Goal: Task Accomplishment & Management: Use online tool/utility

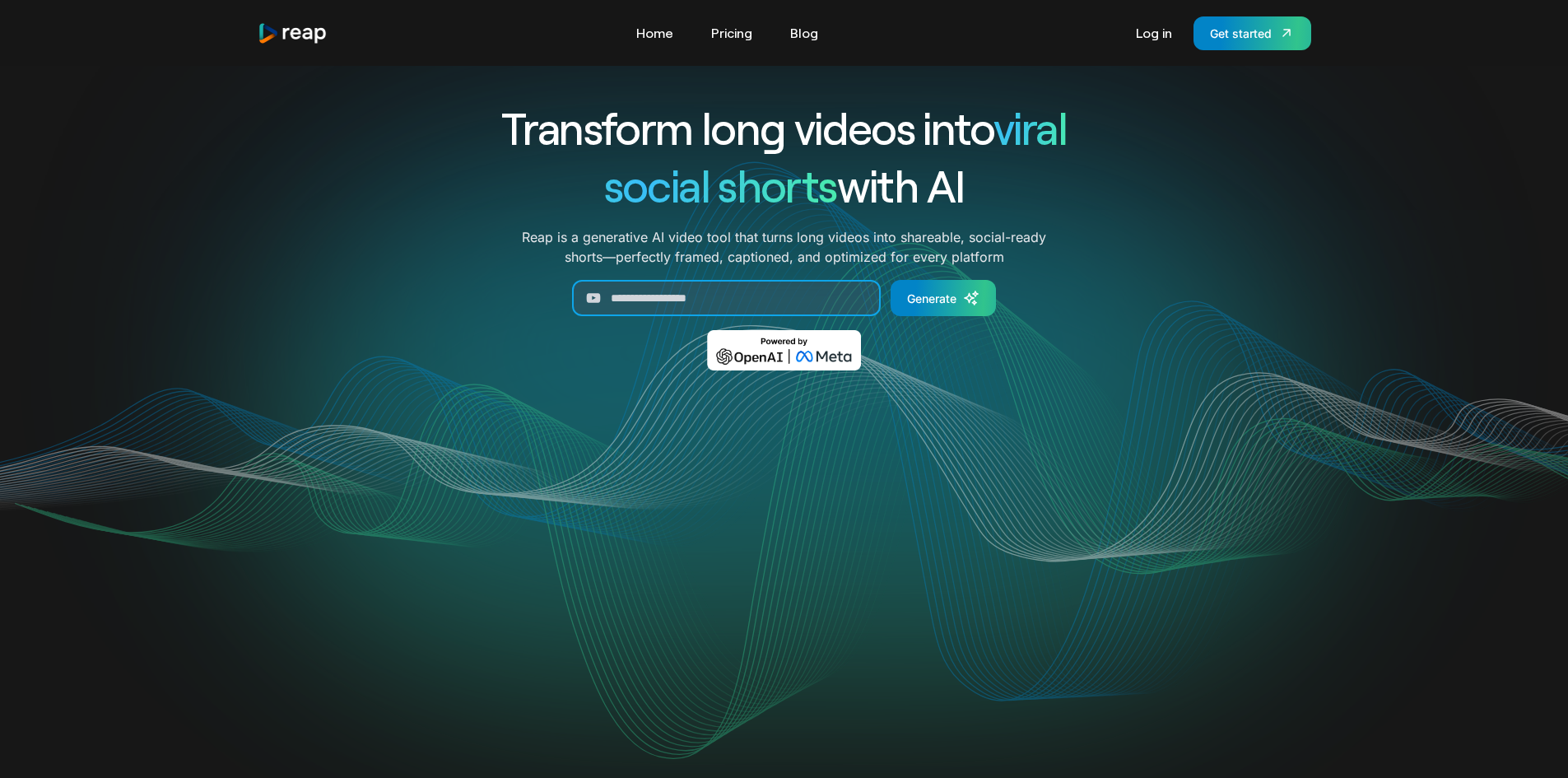
drag, startPoint x: 659, startPoint y: 297, endPoint x: 681, endPoint y: 297, distance: 22.0
click at [659, 297] on input "Generate Form" at bounding box center [727, 298] width 309 height 36
paste input "**********"
type input "**********"
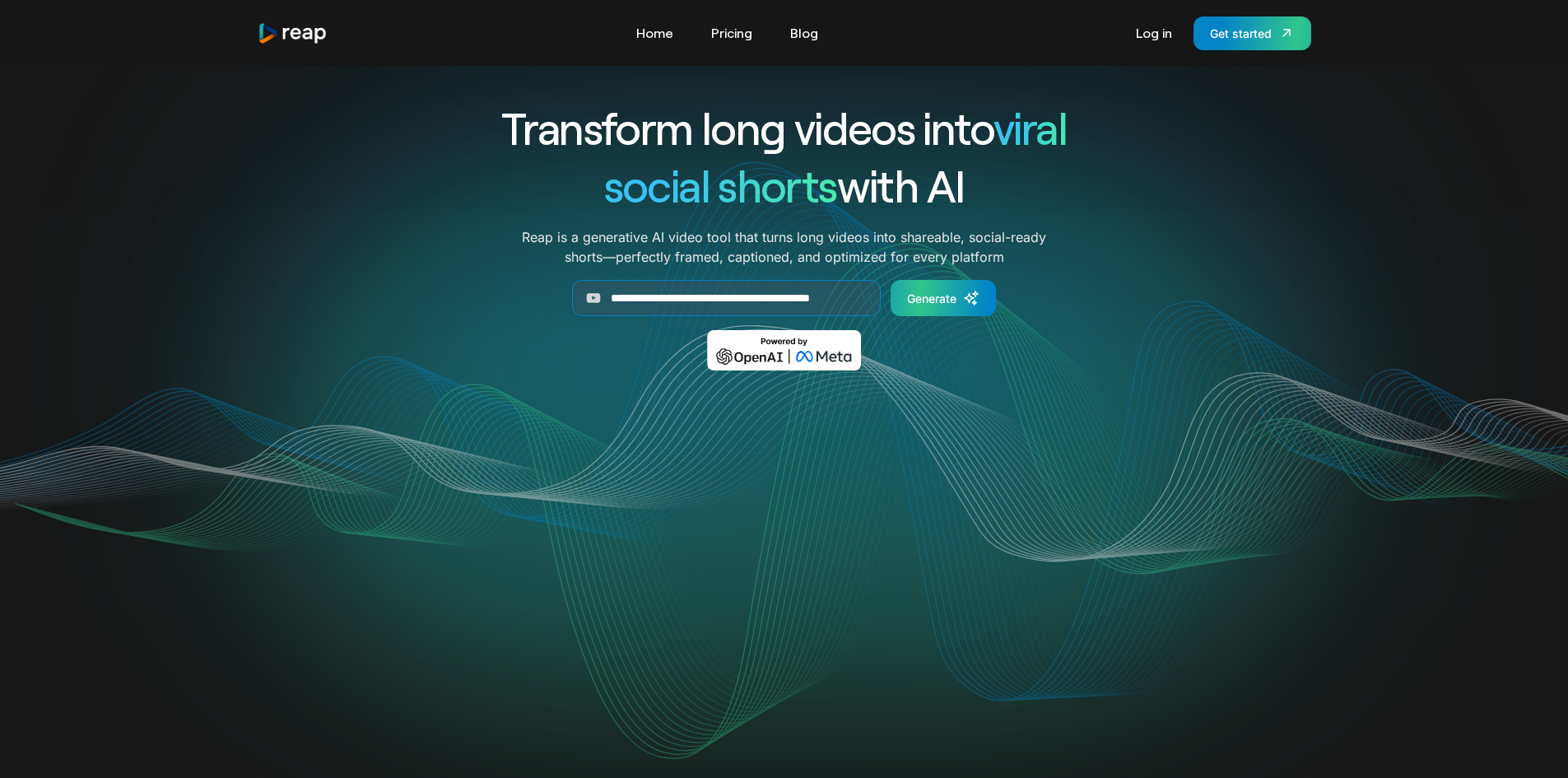
click at [967, 293] on icon "Generate Form" at bounding box center [971, 298] width 16 height 16
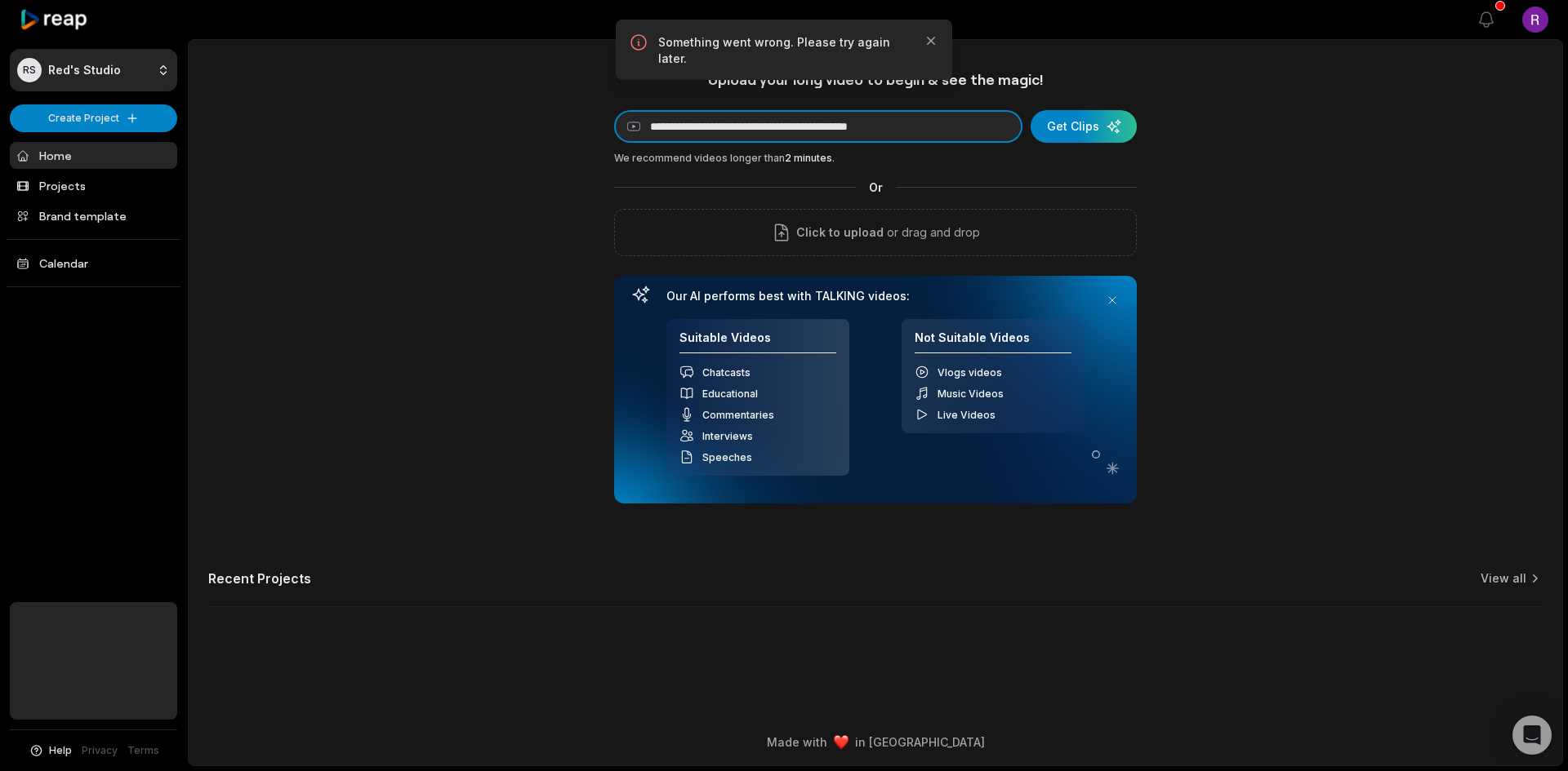
drag, startPoint x: 959, startPoint y: 121, endPoint x: 294, endPoint y: 134, distance: 665.1
click at [294, 134] on div "**********" at bounding box center [875, 348] width 1373 height 557
click at [1078, 128] on div "submit" at bounding box center [1084, 127] width 106 height 33
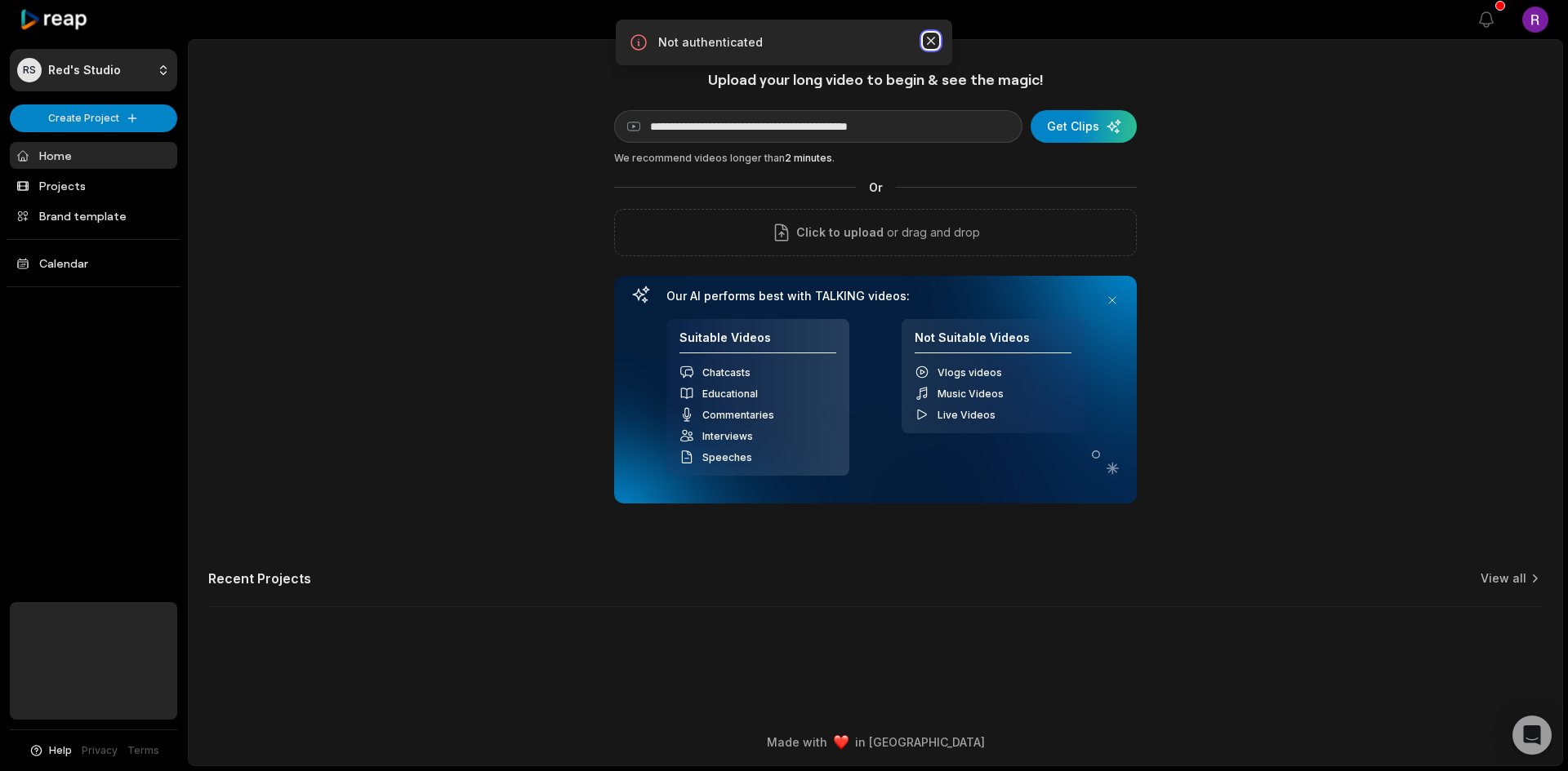
click at [930, 37] on icon "button" at bounding box center [930, 40] width 16 height 16
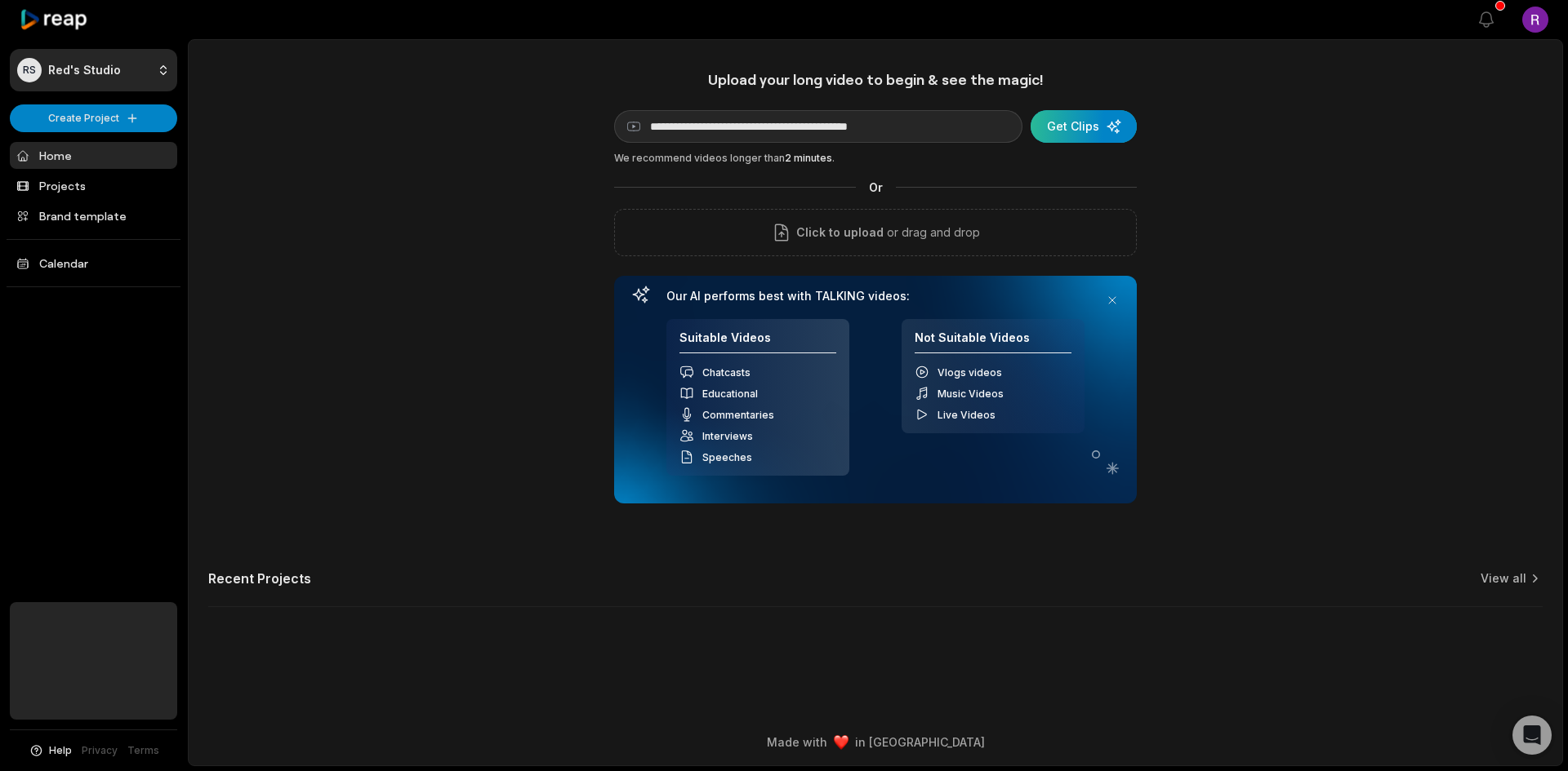
click at [1107, 118] on div "submit" at bounding box center [1084, 127] width 106 height 33
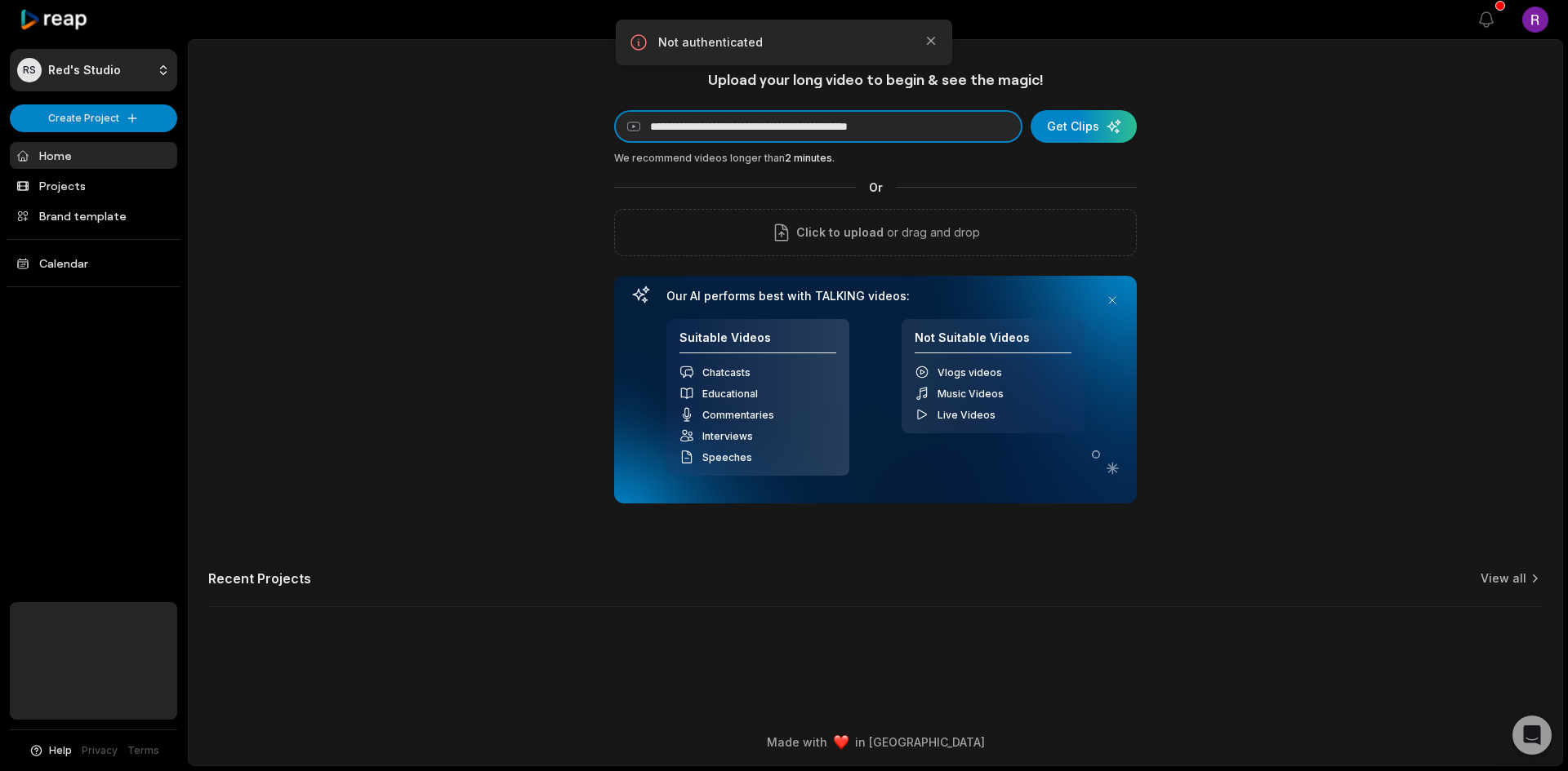
drag, startPoint x: 875, startPoint y: 117, endPoint x: 63, endPoint y: 92, distance: 812.4
click at [64, 94] on div "**********" at bounding box center [784, 385] width 1568 height 771
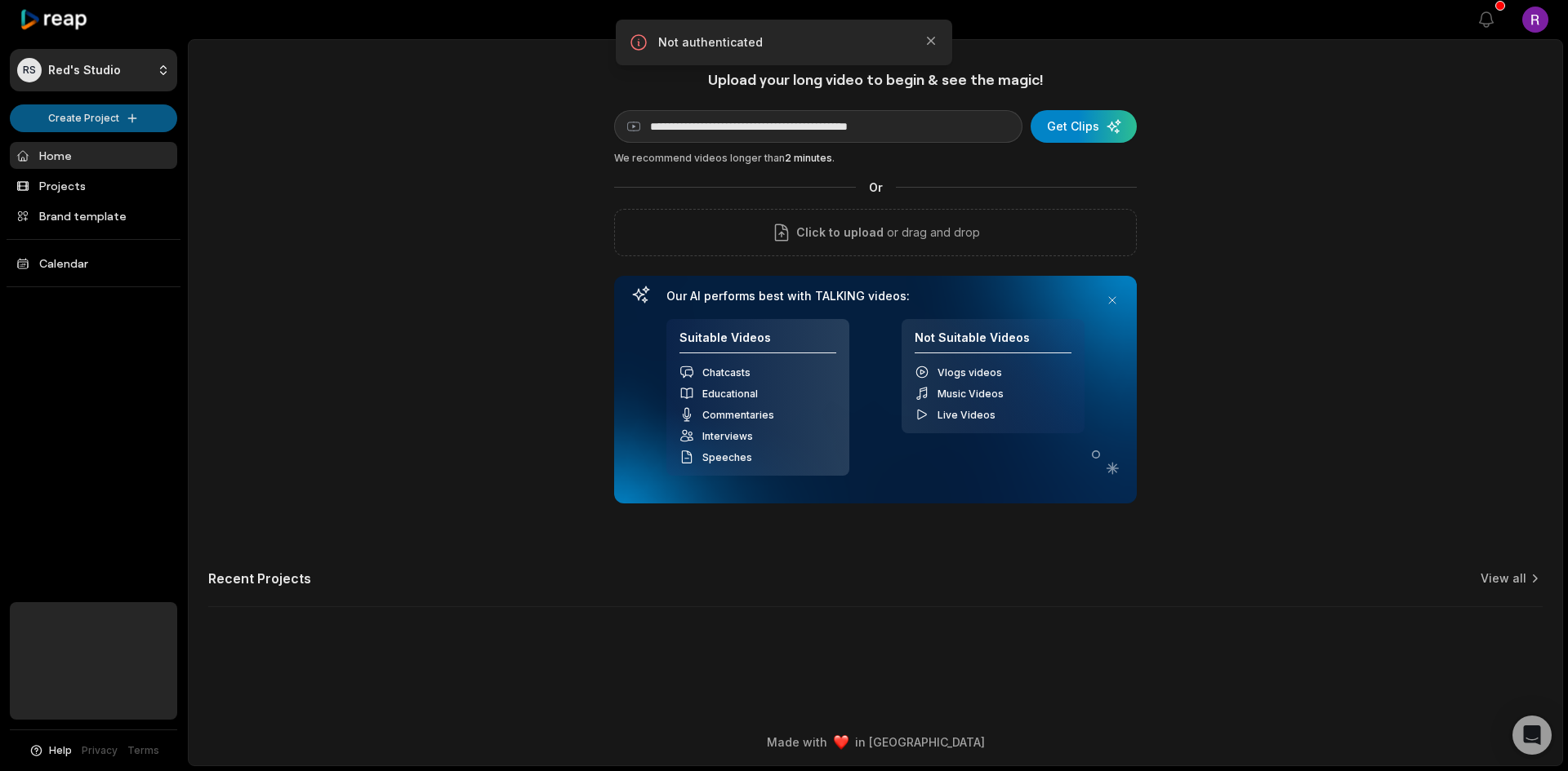
click at [95, 110] on html "**********" at bounding box center [784, 385] width 1568 height 771
click at [117, 154] on link "Create Clips" at bounding box center [93, 152] width 159 height 27
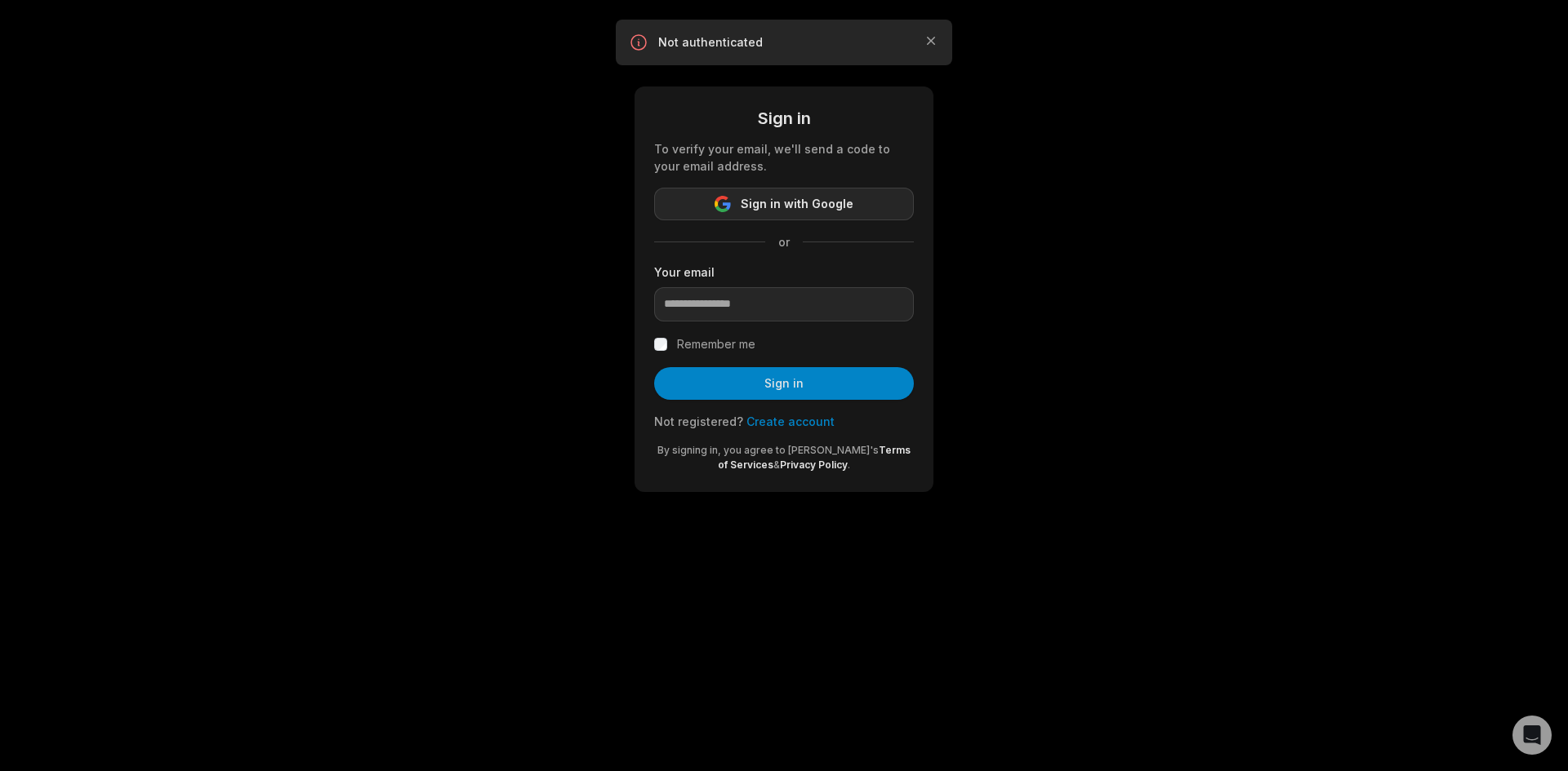
click at [853, 209] on button "Sign in with Google" at bounding box center [783, 204] width 259 height 33
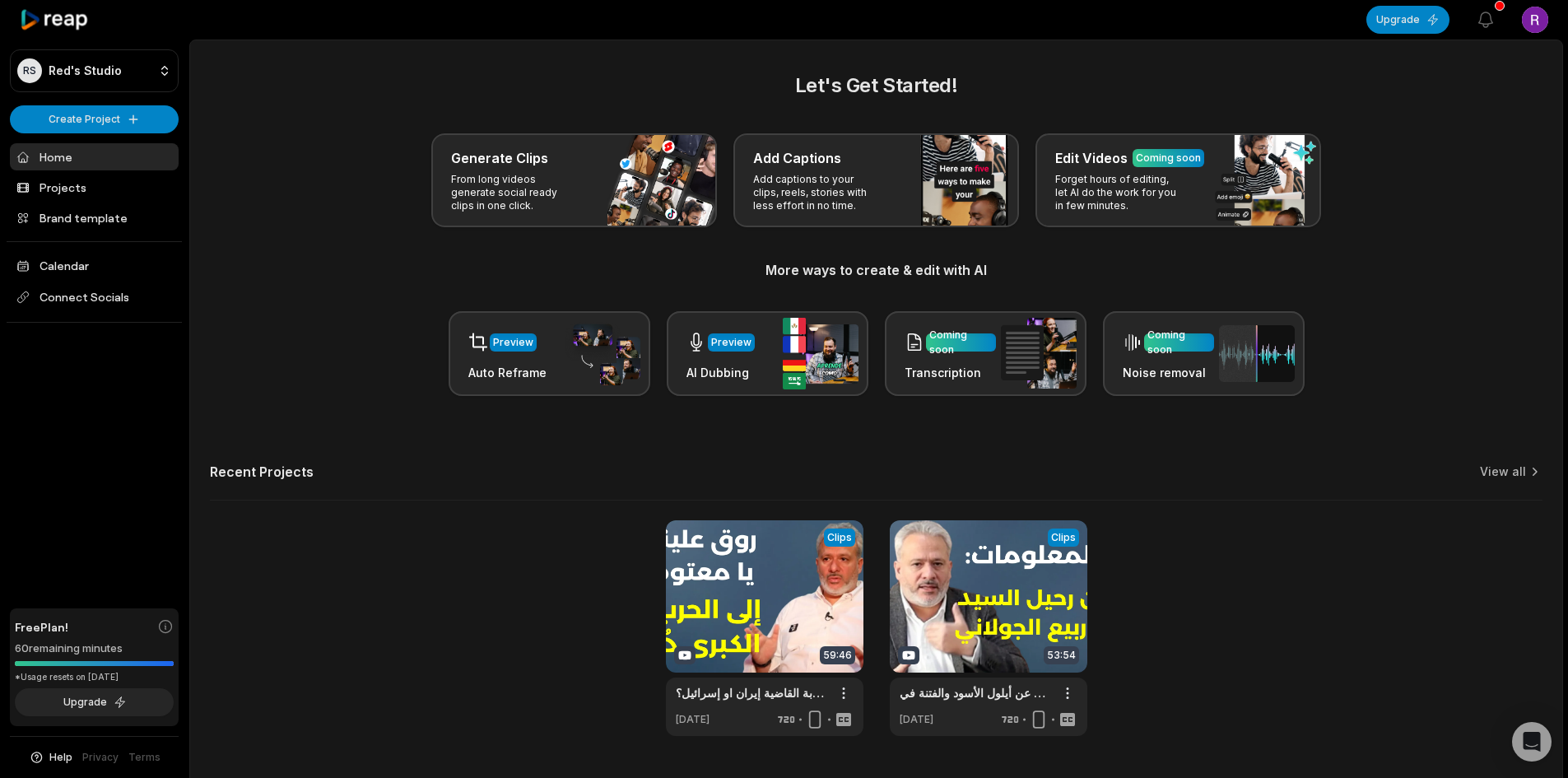
click at [617, 238] on div "Let's Get Started! Generate Clips From long videos generate social ready clips …" at bounding box center [876, 233] width 1332 height 326
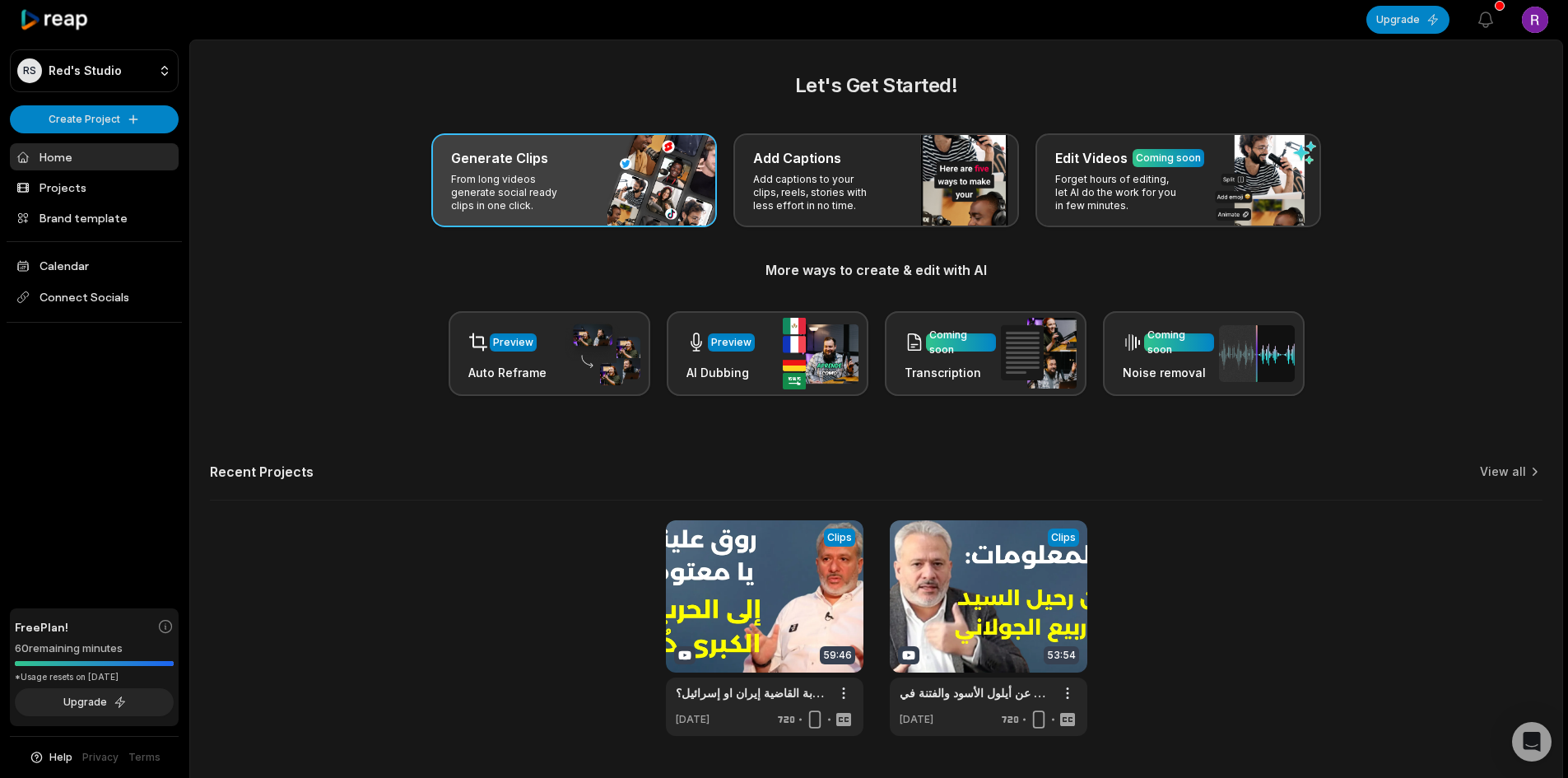
click at [611, 210] on div "Generate Clips From long videos generate social ready clips in one click." at bounding box center [574, 180] width 286 height 94
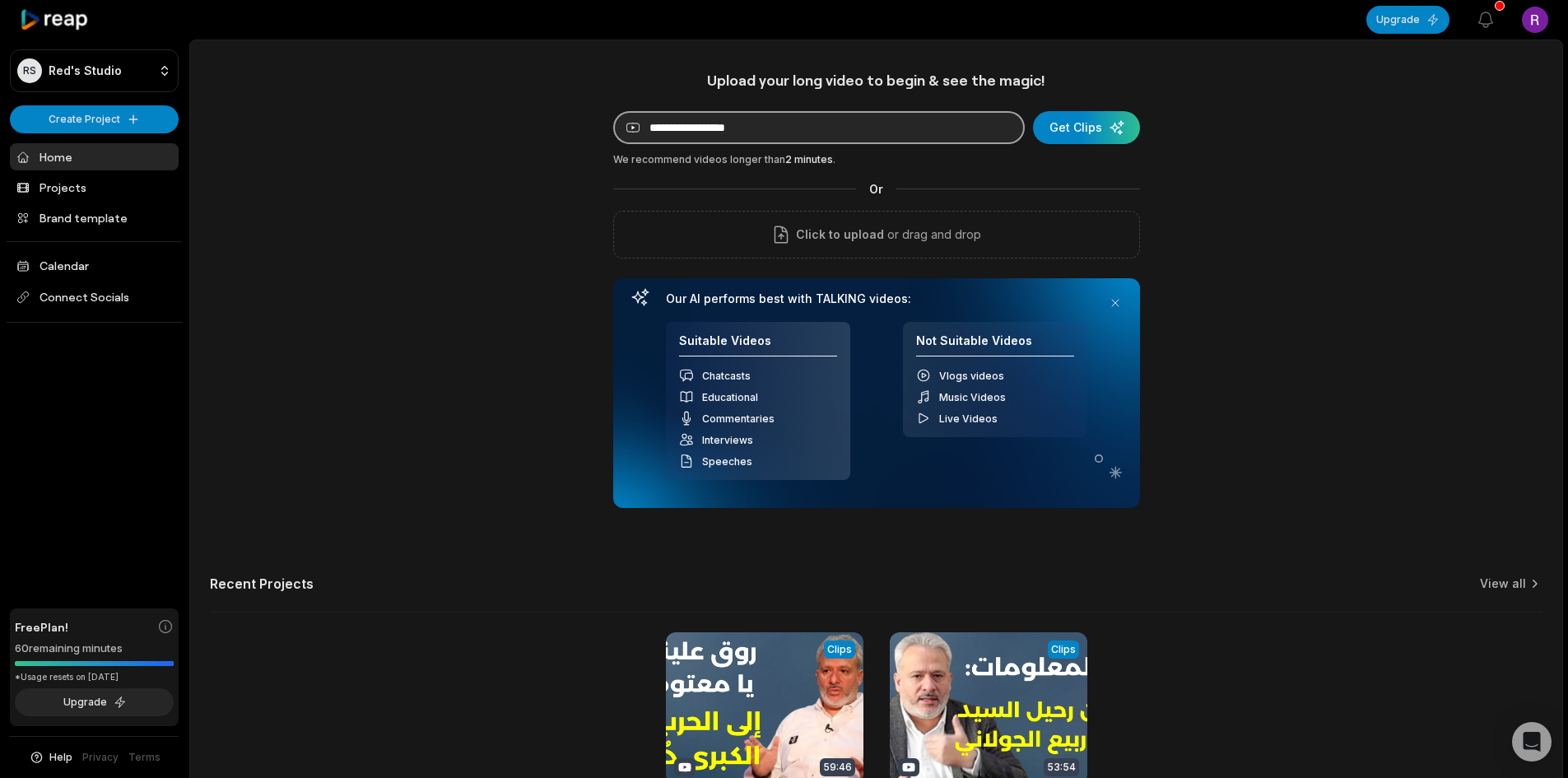
click at [756, 131] on input at bounding box center [819, 128] width 412 height 33
paste input "**********"
type input "**********"
click at [1099, 137] on div "submit" at bounding box center [1086, 128] width 107 height 33
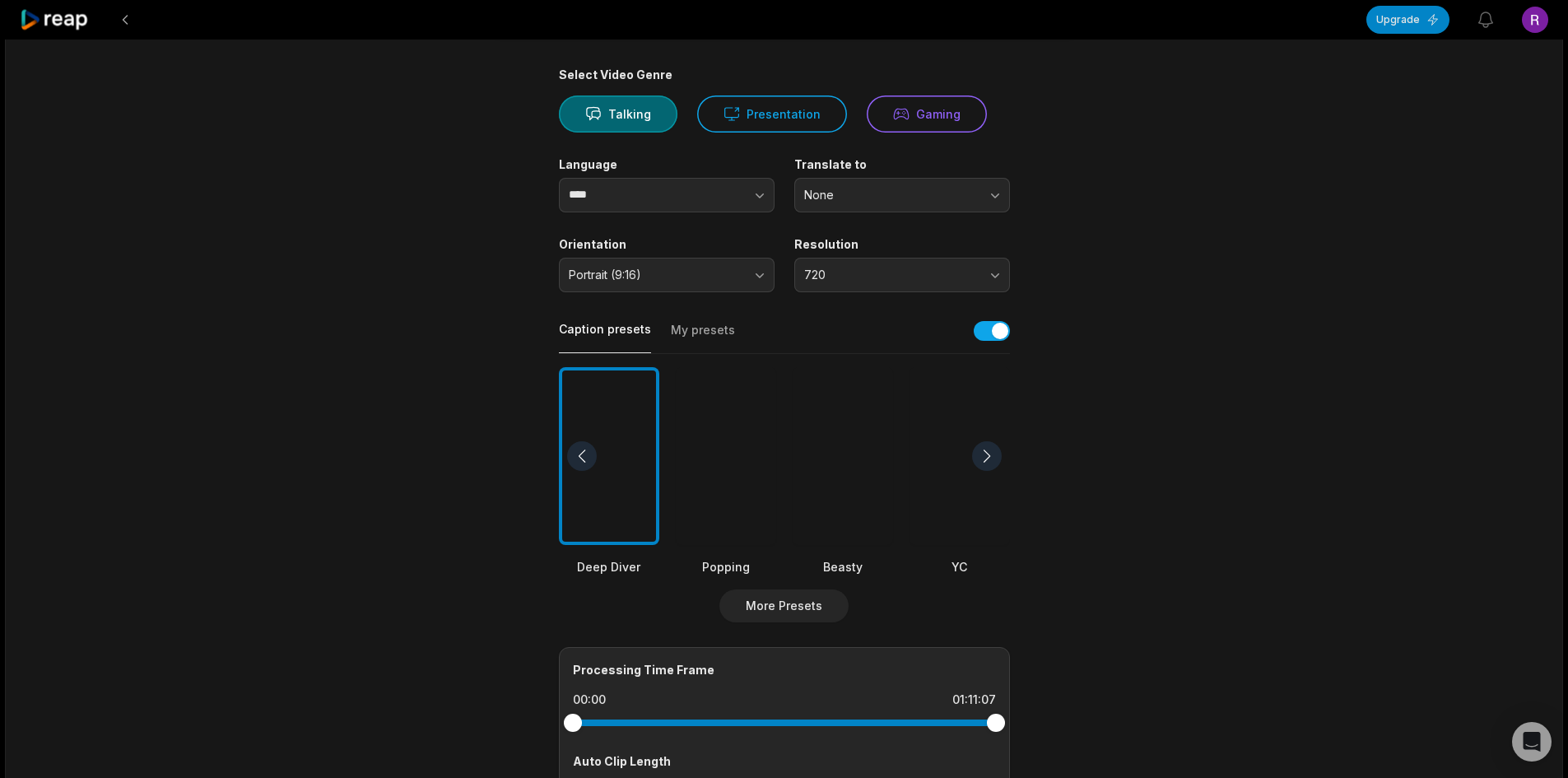
scroll to position [1, 0]
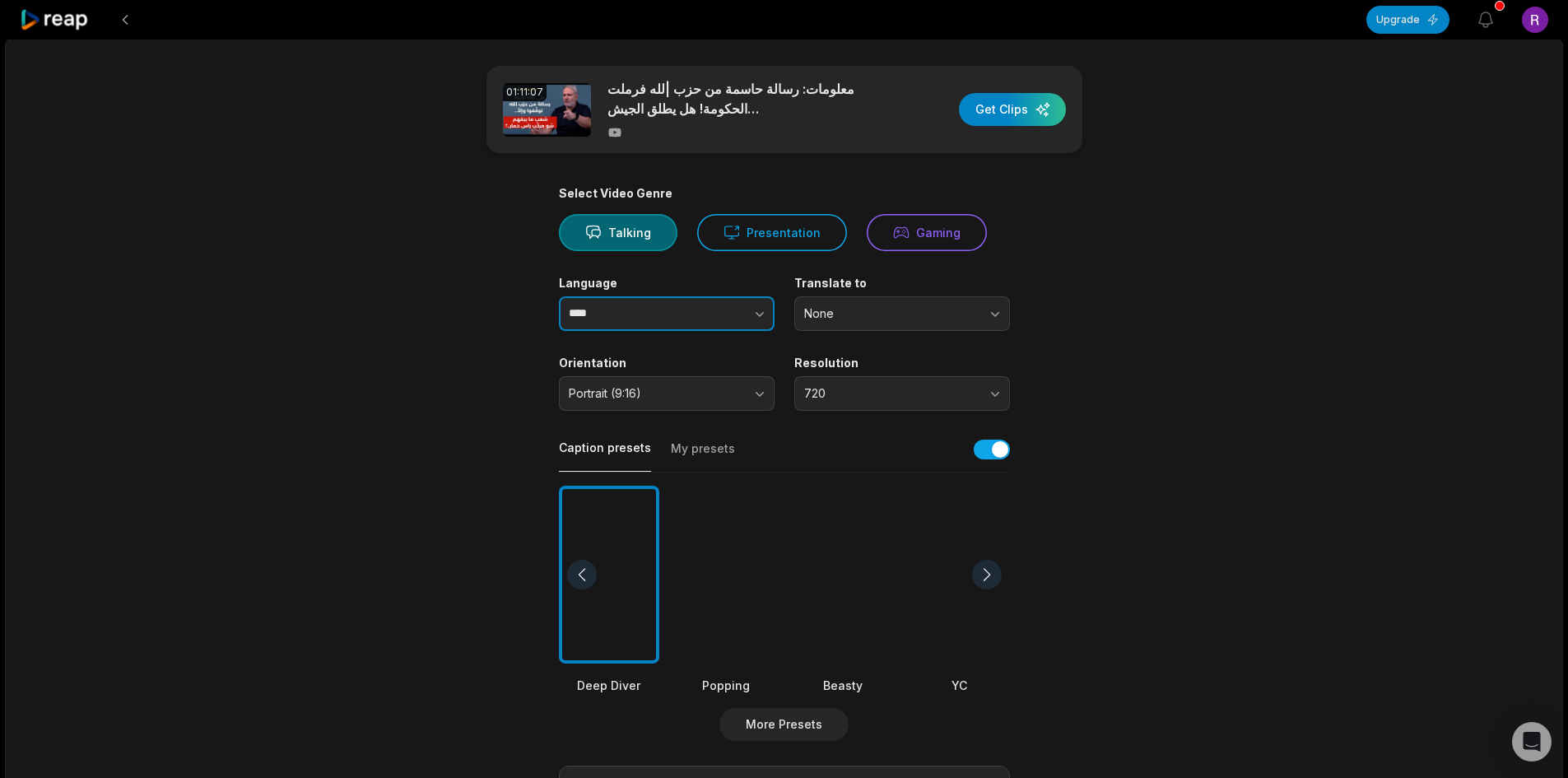
click at [698, 317] on button "button" at bounding box center [727, 313] width 94 height 35
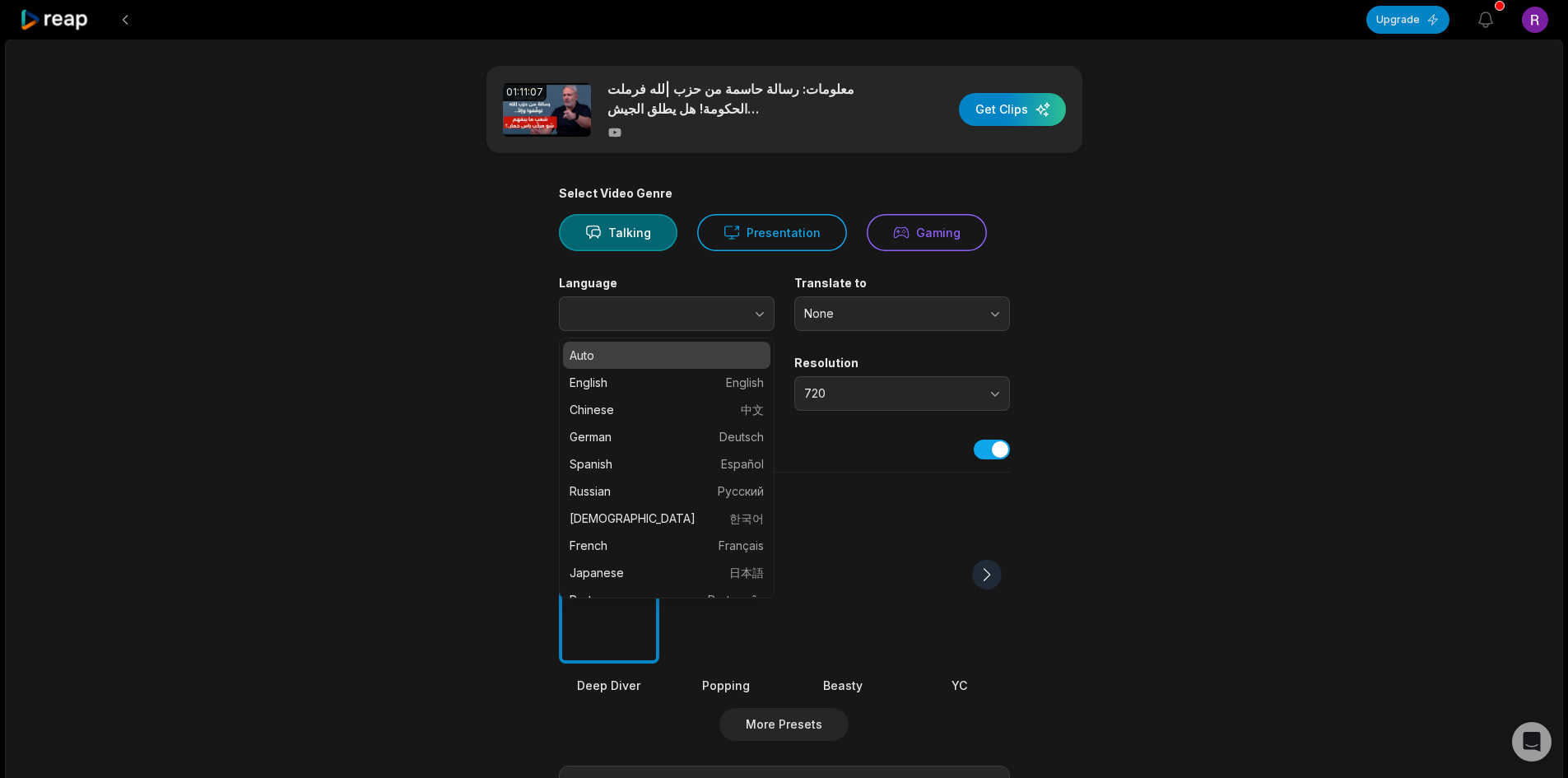
type input "****"
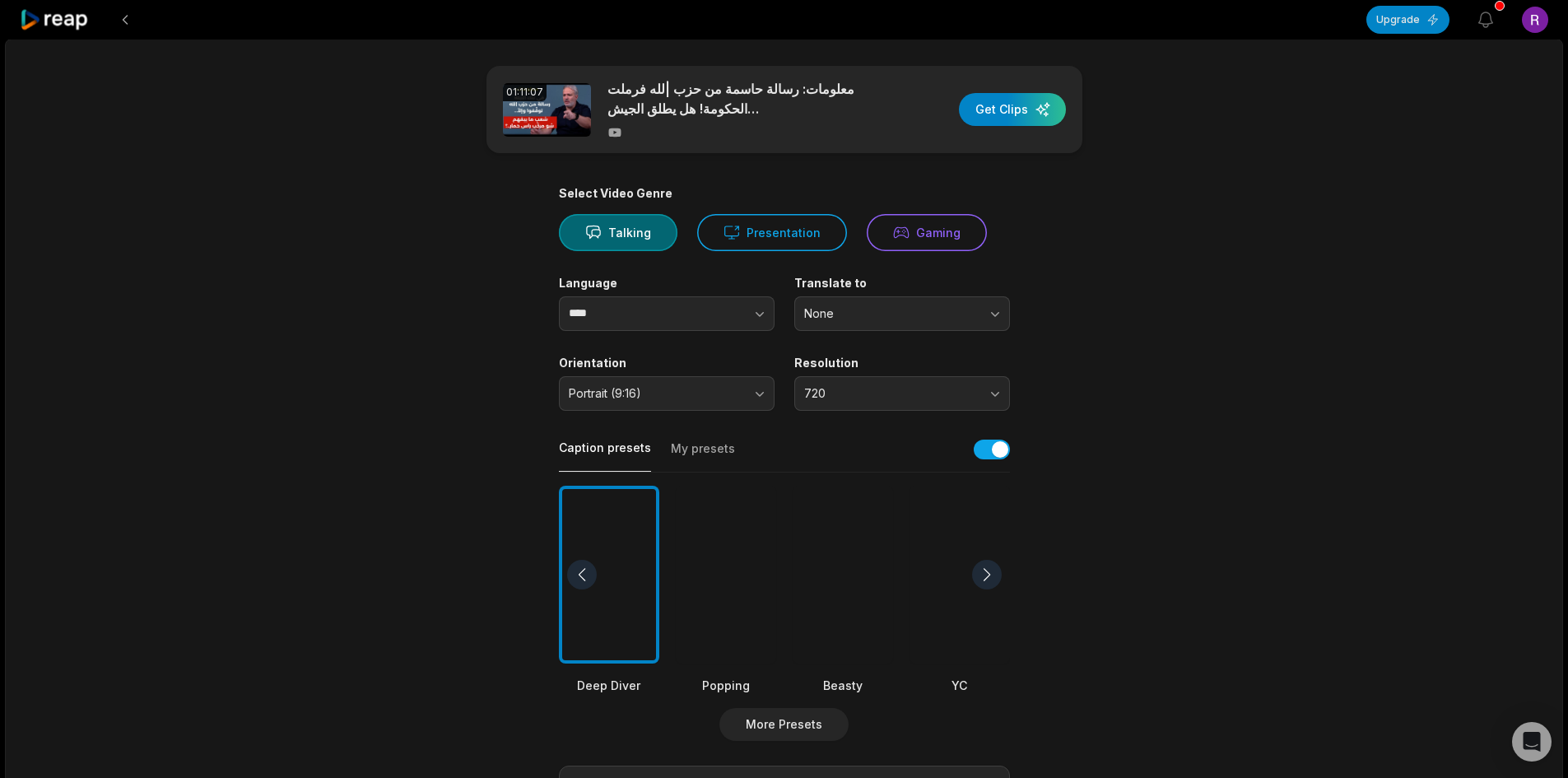
click at [452, 285] on main "01:11:07 معلومات: رسالة حاسمة من حزب |لله فرملت الحكومة! هل يطلق الجيش المصري ا…" at bounding box center [784, 570] width 797 height 1009
click at [930, 312] on span "None" at bounding box center [891, 313] width 173 height 15
click at [1149, 294] on main "01:11:07 معلومات: رسالة حاسمة من حزب |لله فرملت الحكومة! هل يطلق الجيش المصري ا…" at bounding box center [784, 570] width 797 height 1009
click at [719, 304] on button "button" at bounding box center [727, 313] width 94 height 35
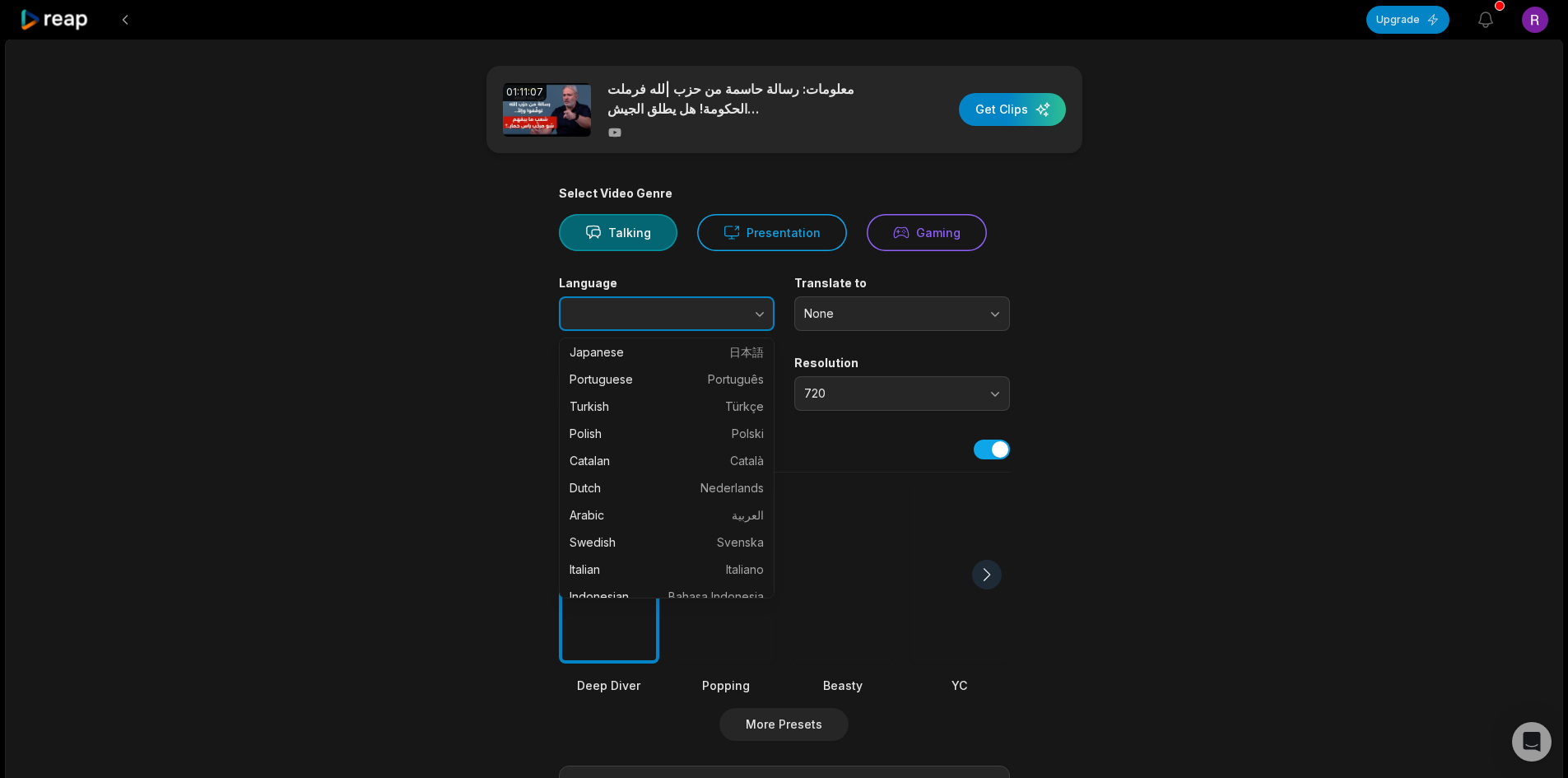
scroll to position [247, 0]
type input "******"
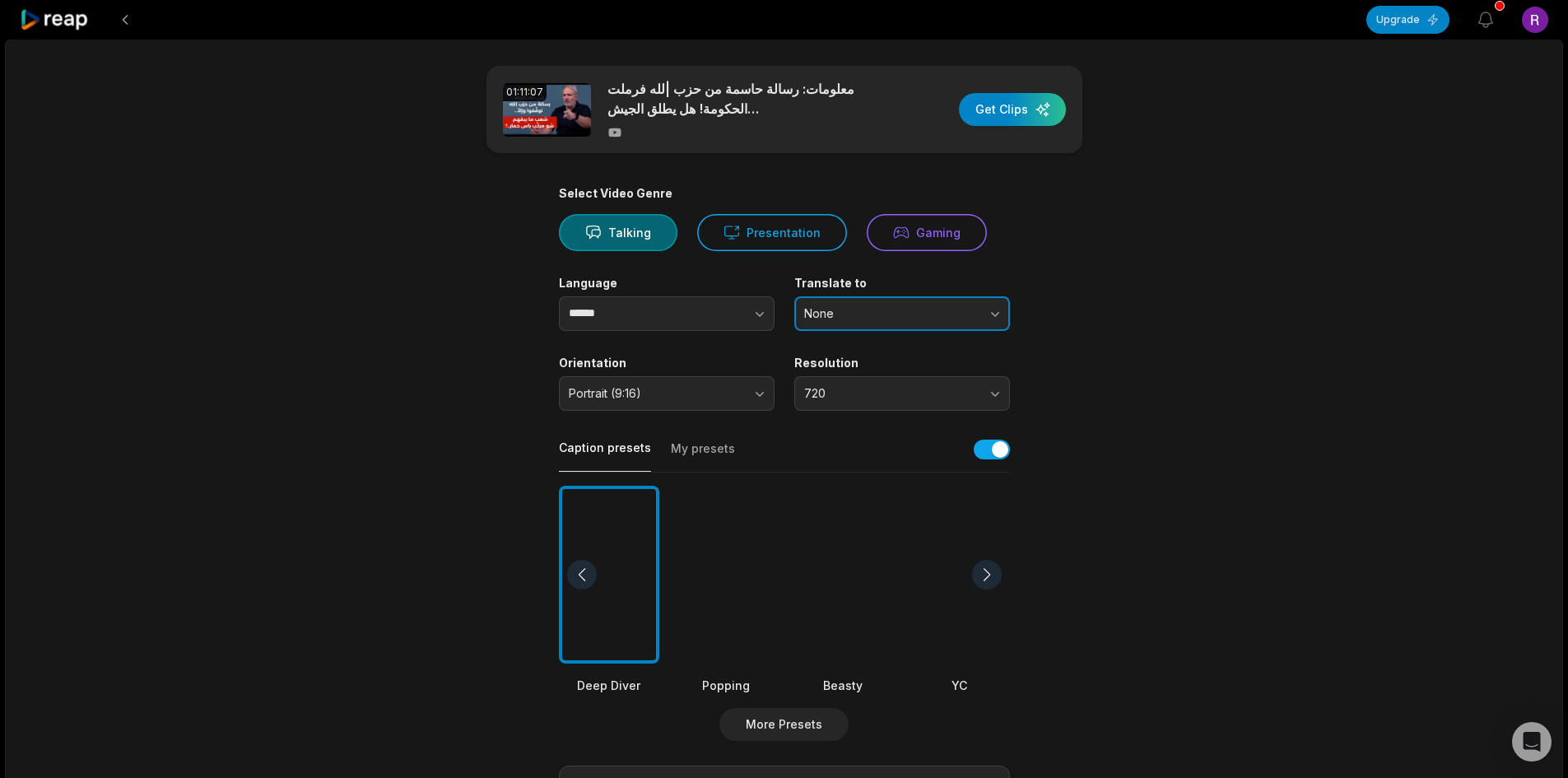
click at [878, 315] on span "None" at bounding box center [891, 313] width 173 height 15
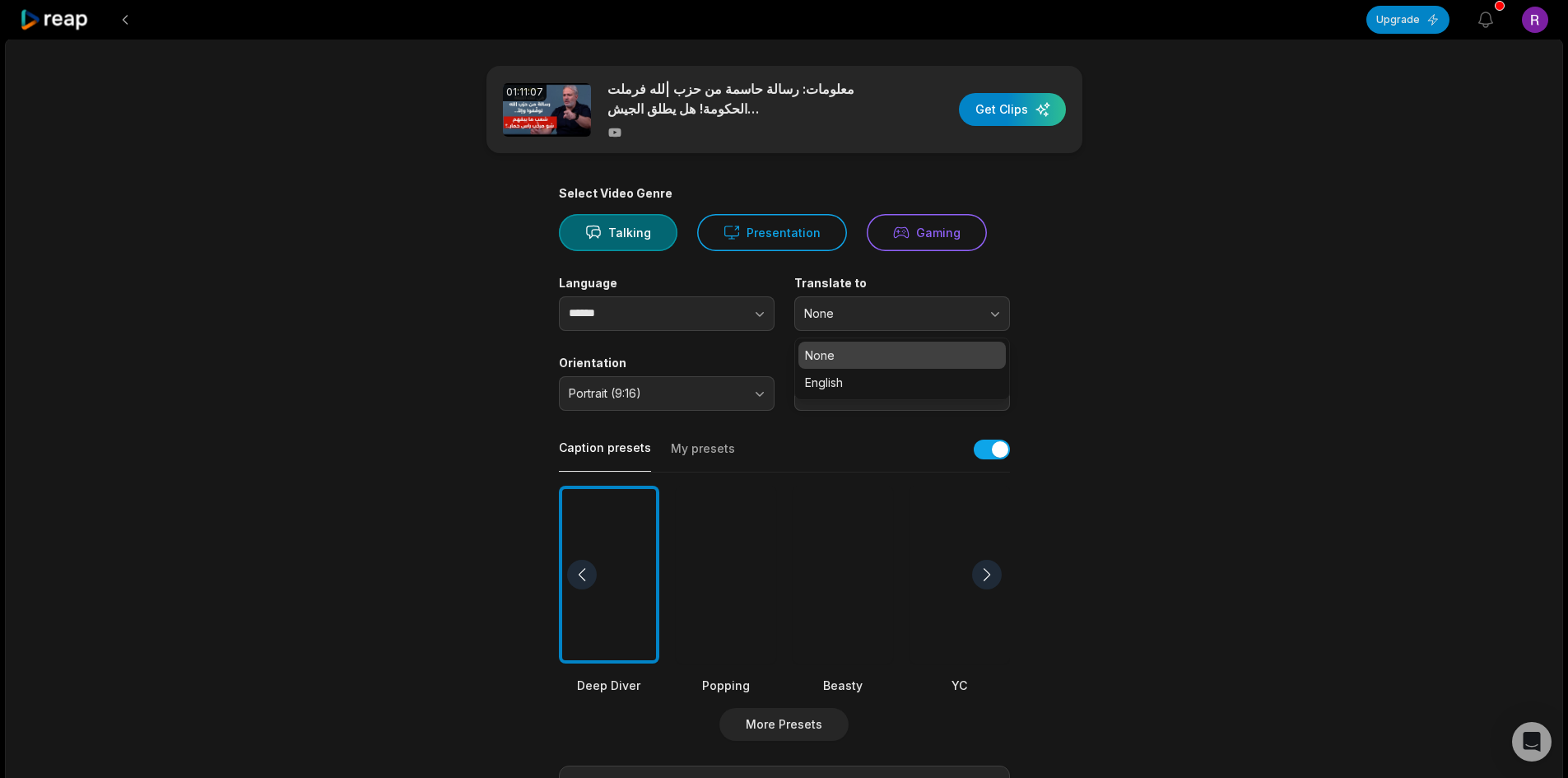
click at [1063, 319] on main "01:11:07 معلومات: رسالة حاسمة من حزب |لله فرملت الحكومة! هل يطلق الجيش المصري ا…" at bounding box center [784, 570] width 797 height 1009
click at [946, 389] on span "720" at bounding box center [891, 393] width 173 height 15
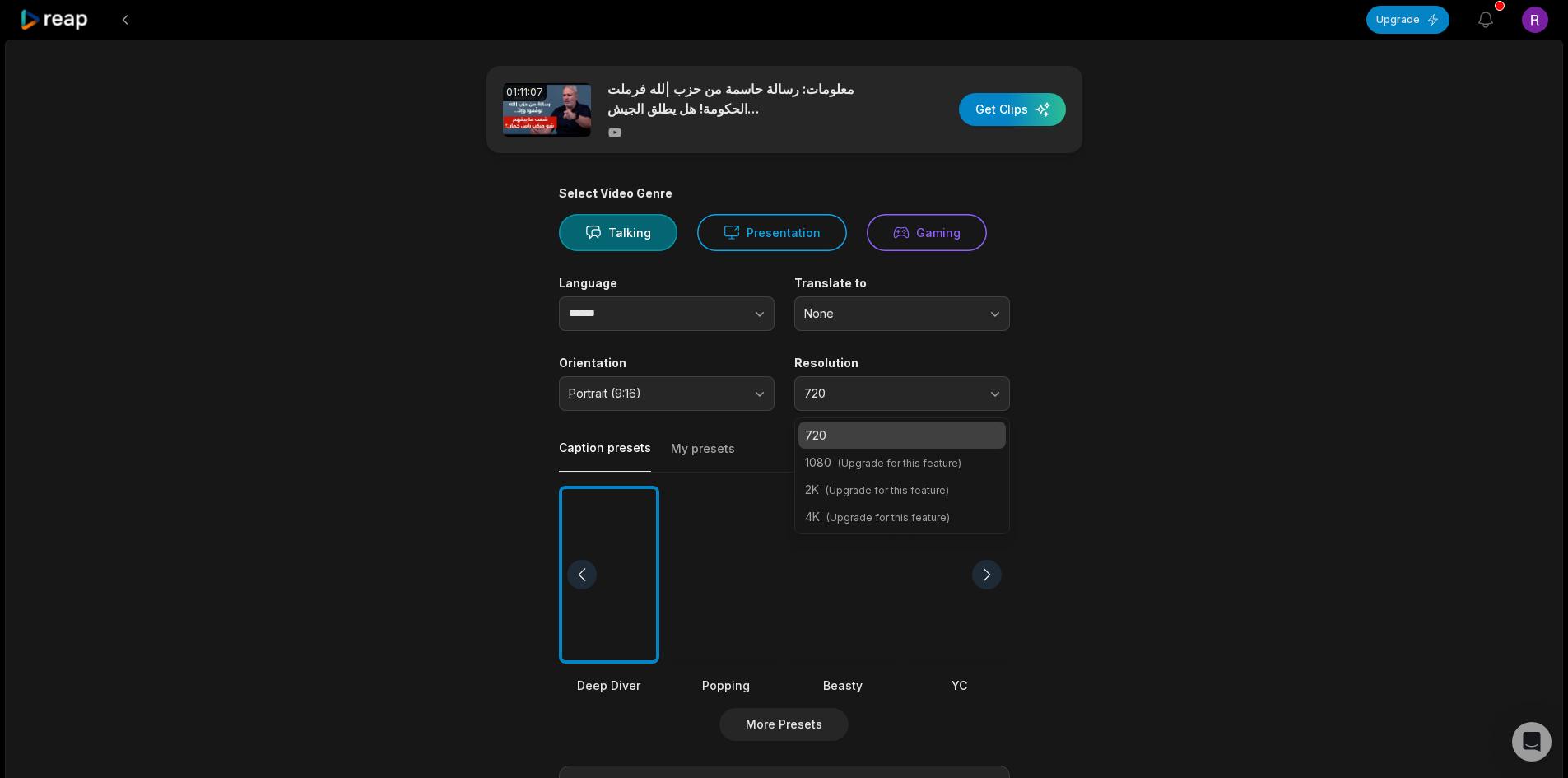
click at [1119, 384] on main "01:11:07 معلومات: رسالة حاسمة من حزب |لله فرملت الحكومة! هل يطلق الجيش المصري ا…" at bounding box center [784, 570] width 797 height 1009
click at [702, 453] on button "My presets" at bounding box center [702, 456] width 64 height 31
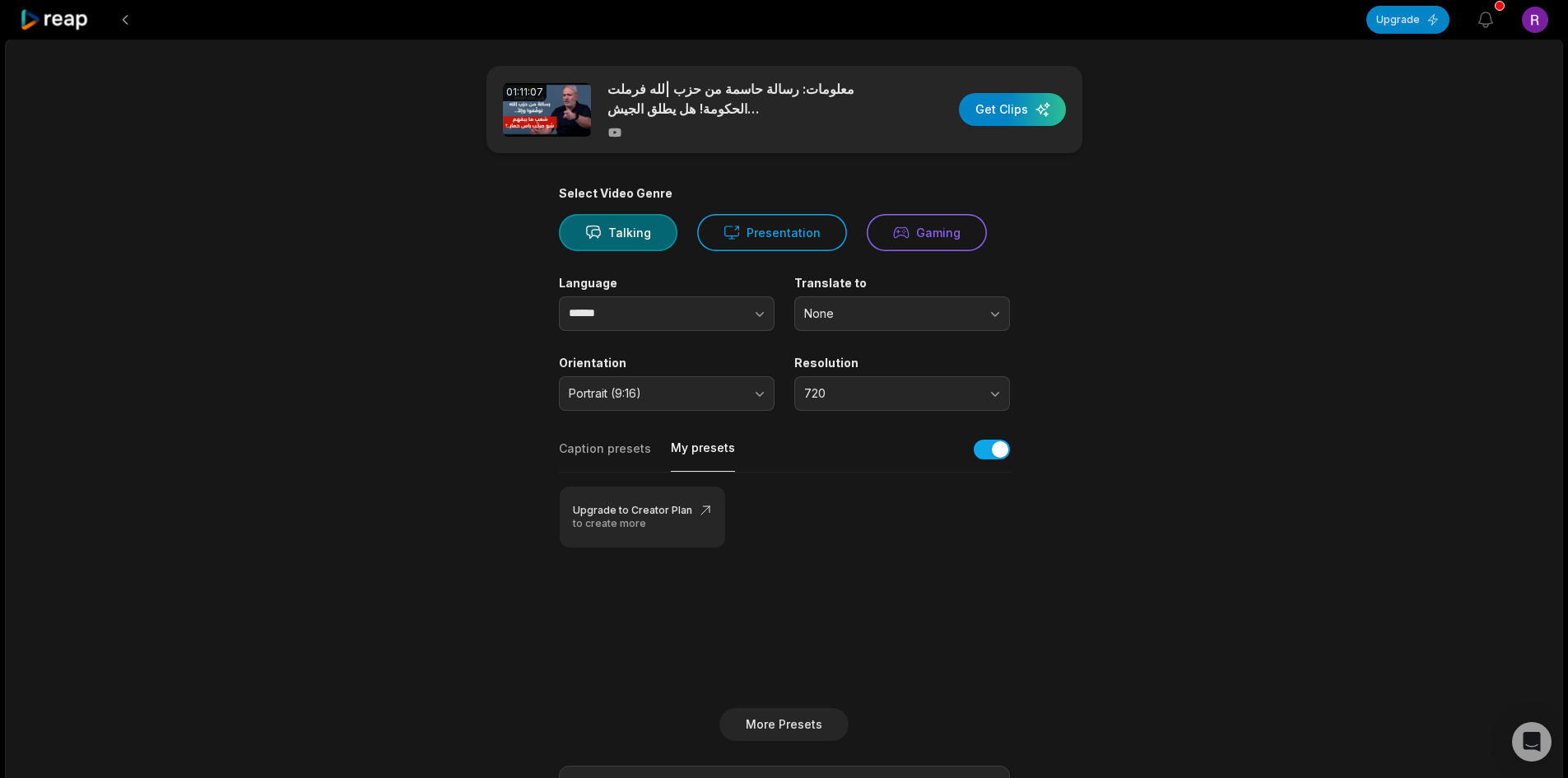
click at [626, 452] on button "Caption presets" at bounding box center [605, 456] width 92 height 31
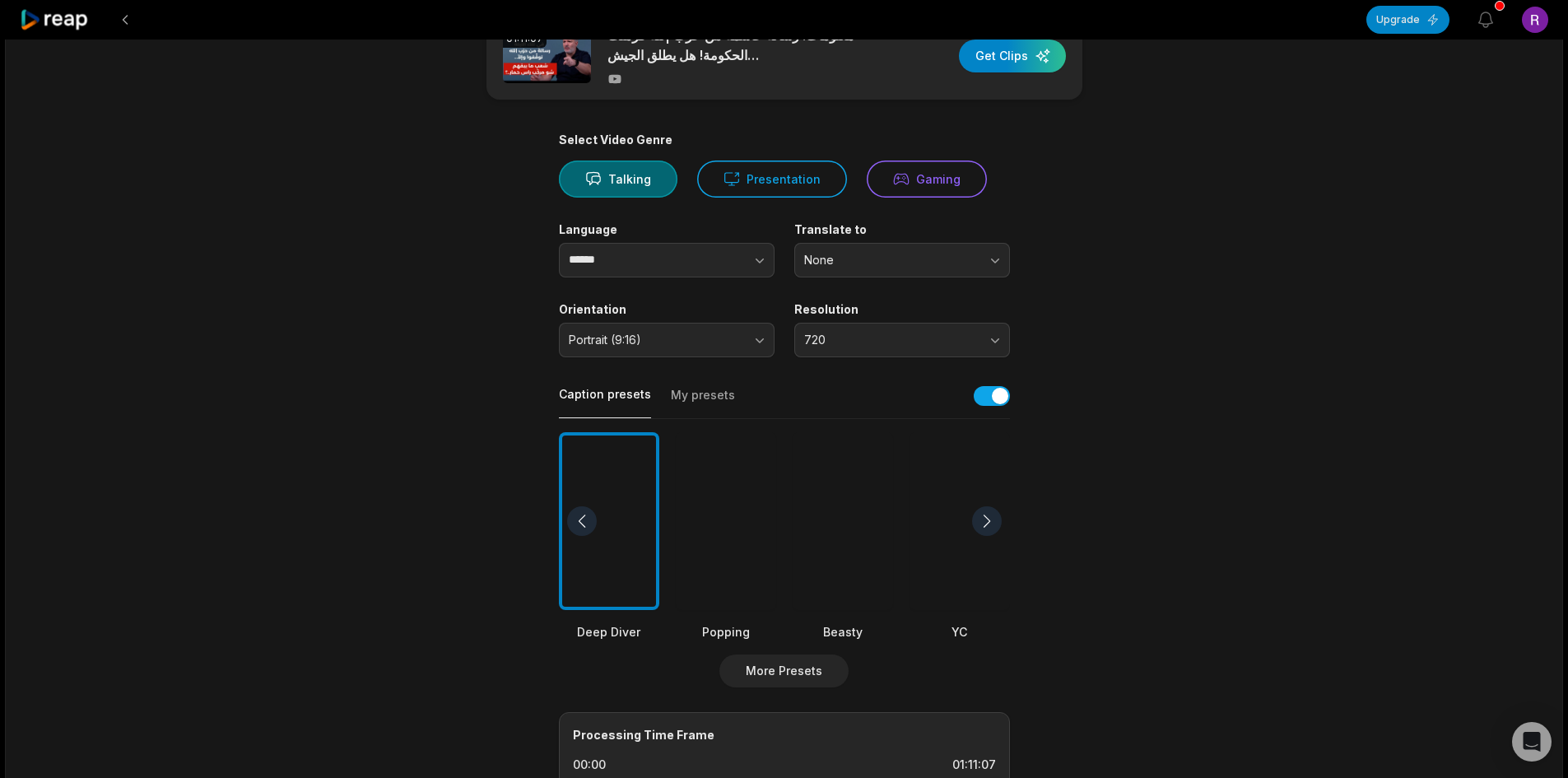
scroll to position [83, 0]
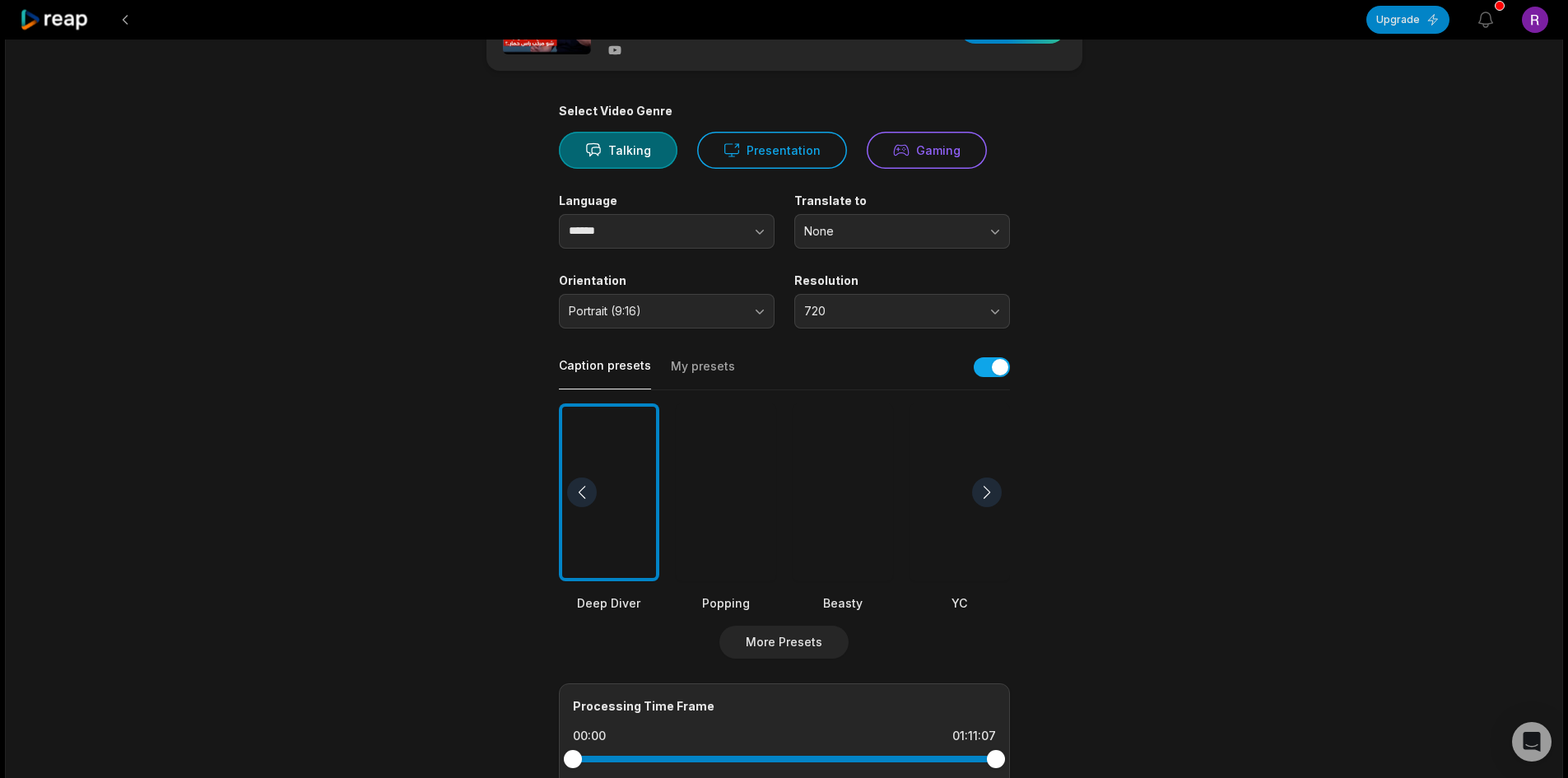
click at [950, 443] on div at bounding box center [960, 492] width 100 height 179
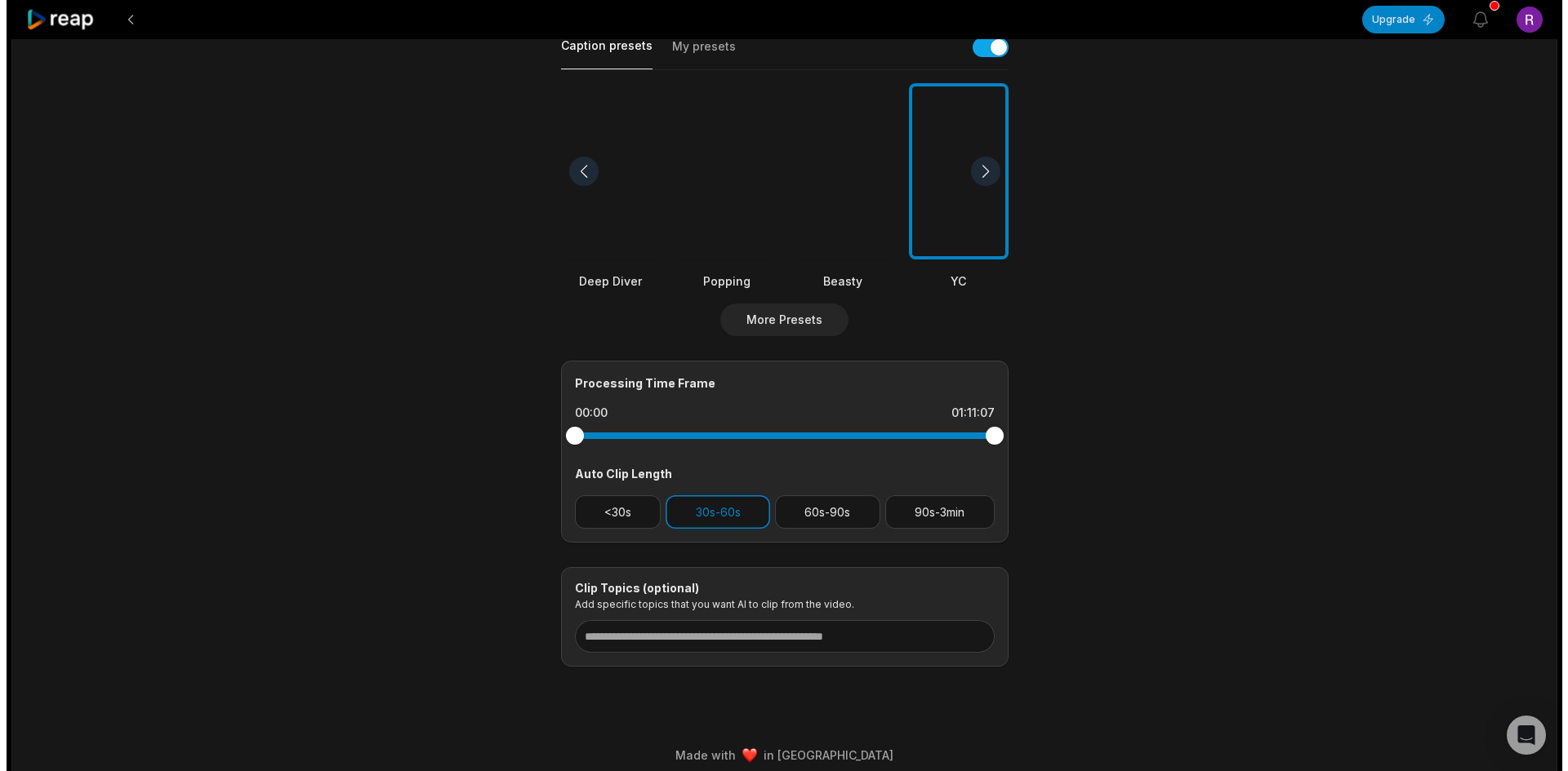
scroll to position [412, 0]
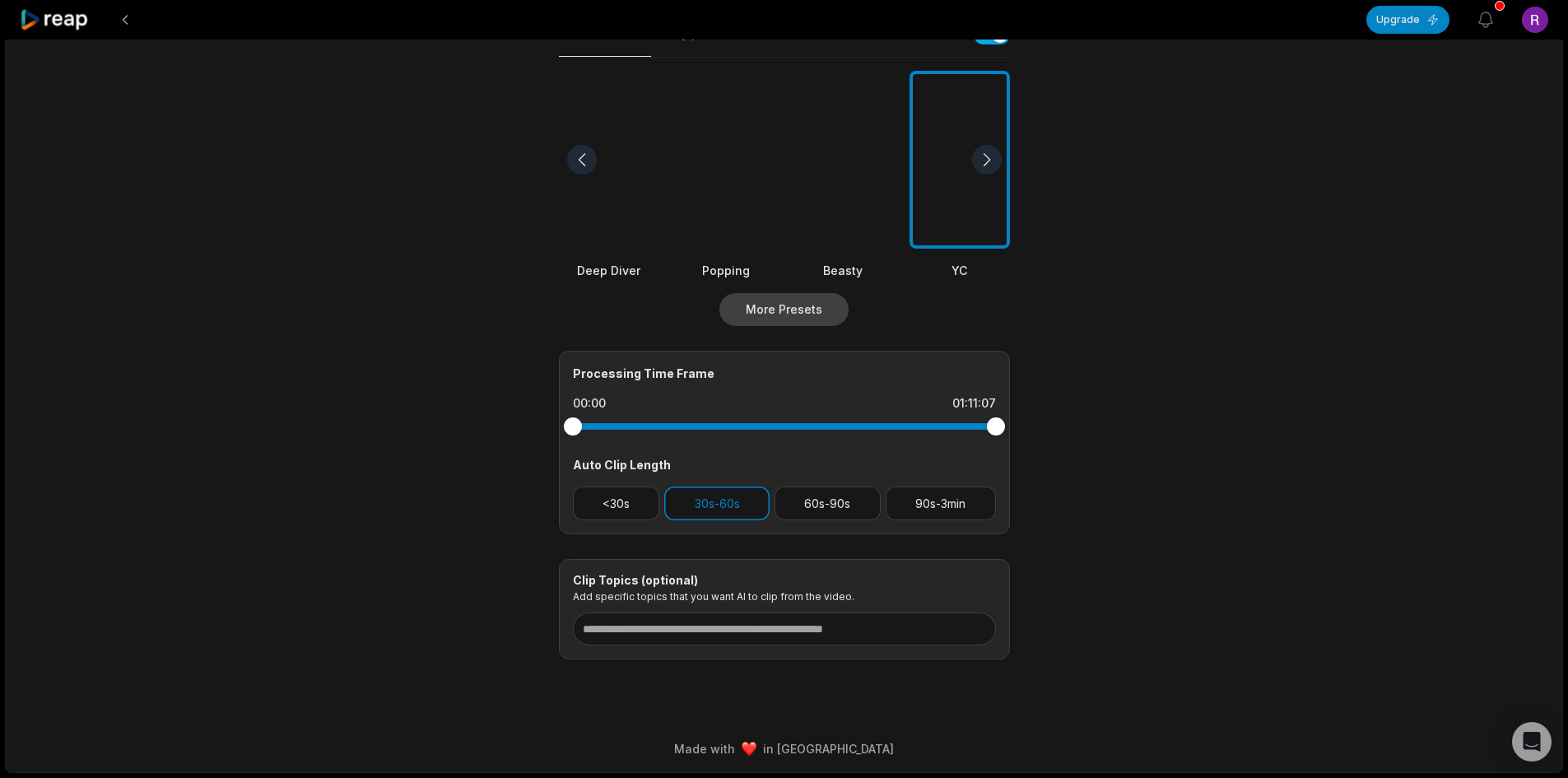
click at [813, 294] on button "More Presets" at bounding box center [784, 310] width 129 height 33
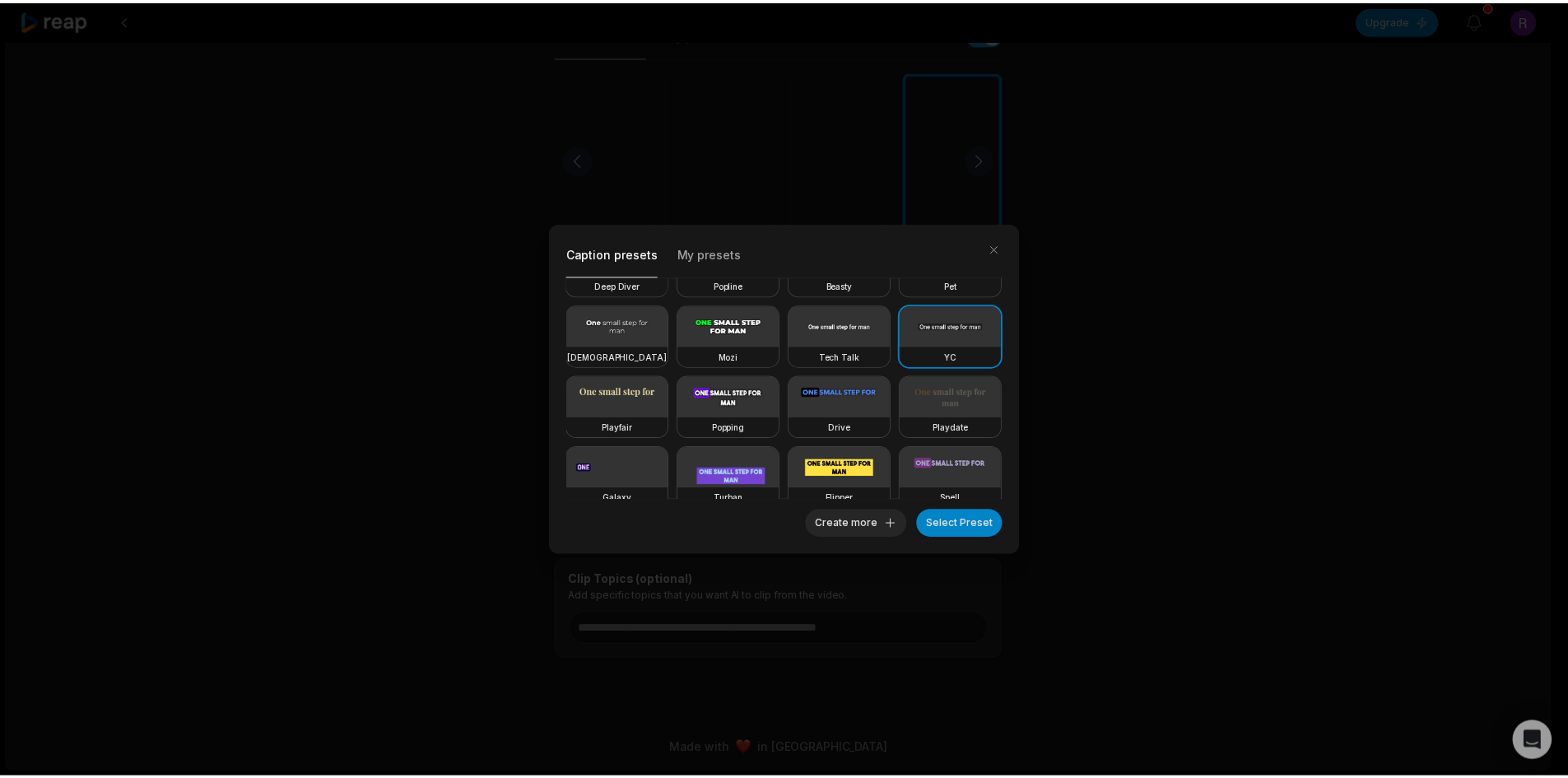
scroll to position [0, 0]
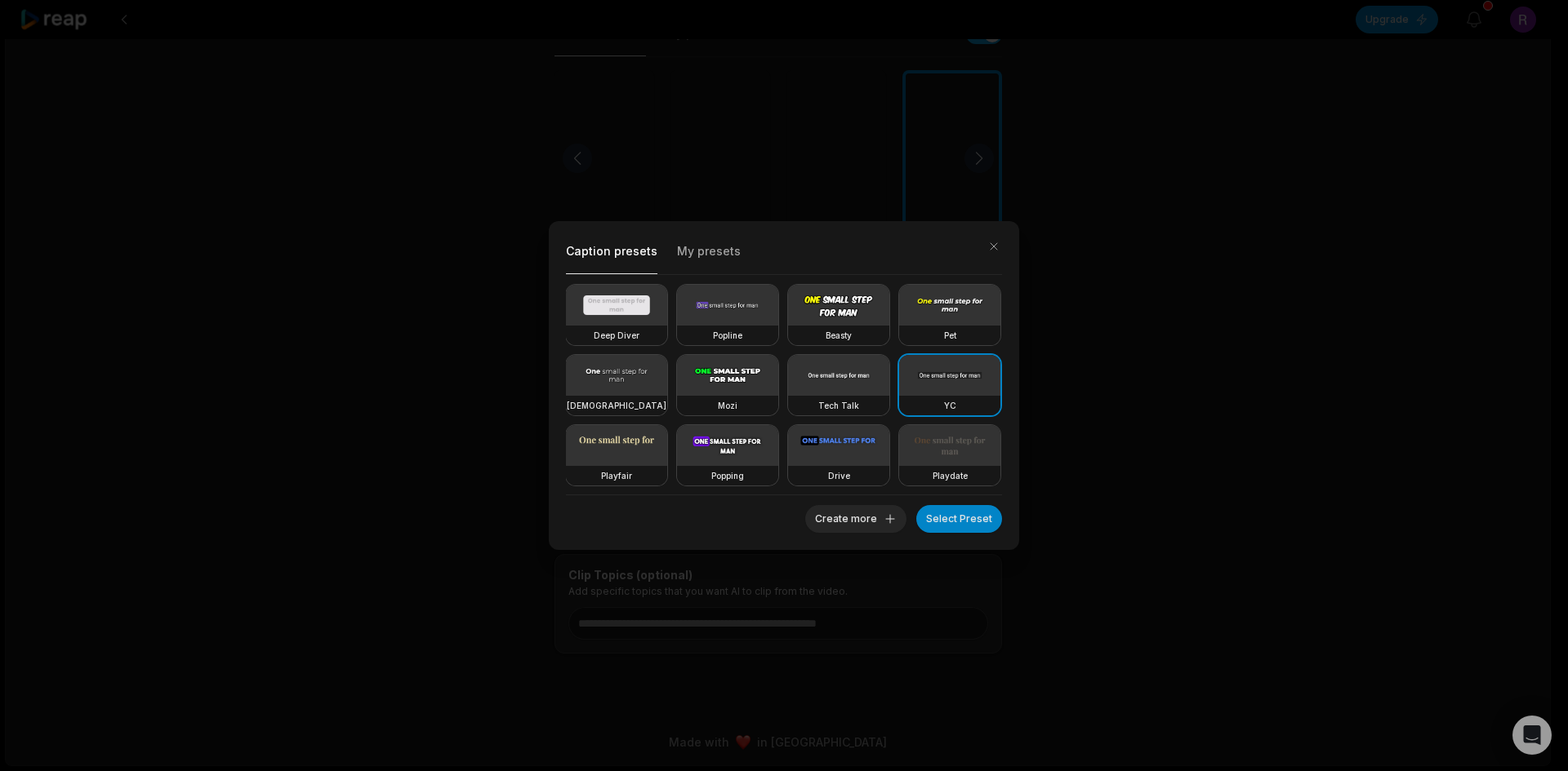
click at [1182, 297] on div "Caption presets My presets Deep Diver Popline Beasty Pet Zen Mozi Tech Talk YC …" at bounding box center [784, 385] width 1568 height 771
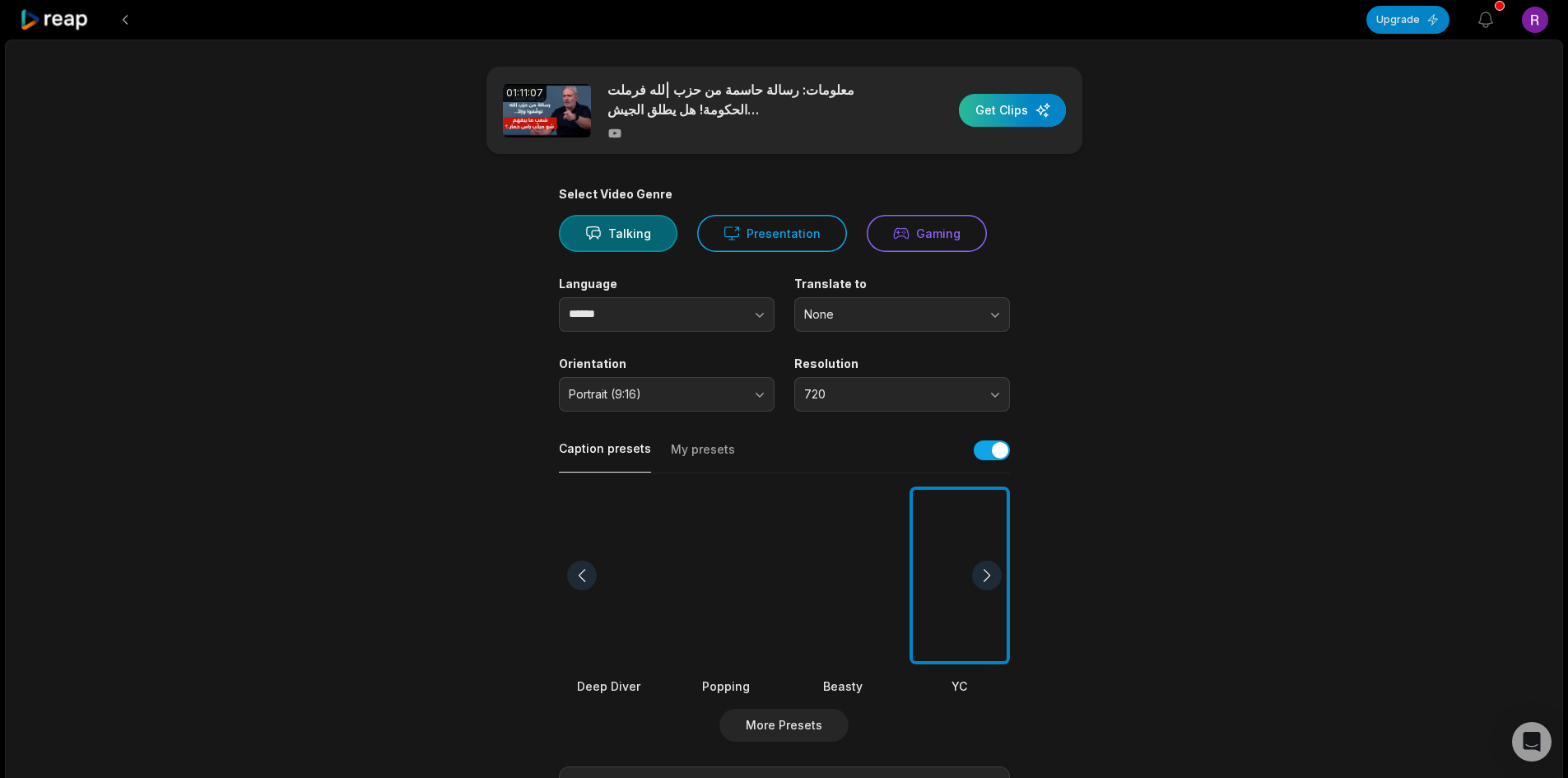
click at [1000, 98] on div "button" at bounding box center [1012, 111] width 107 height 33
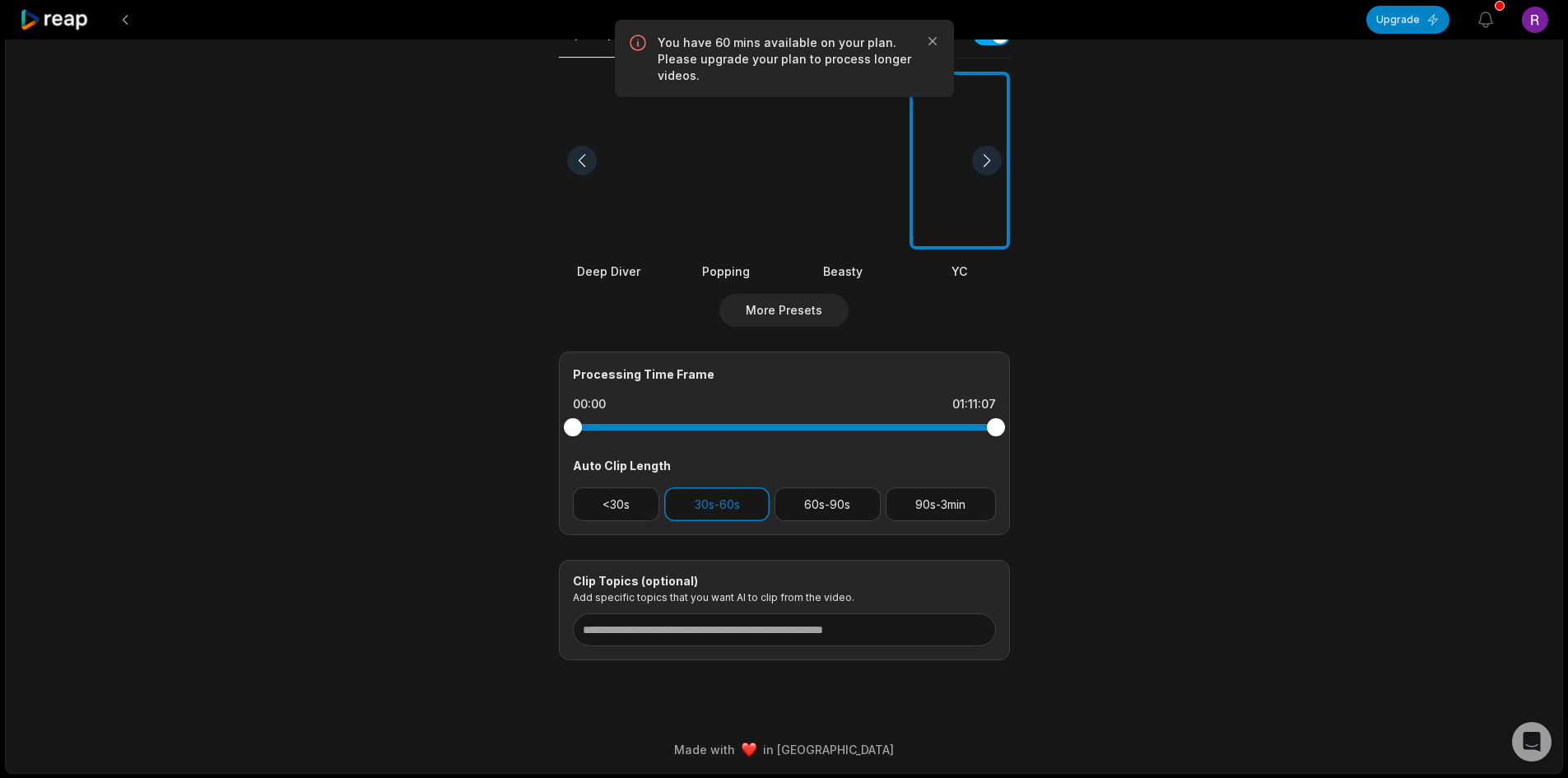
scroll to position [416, 0]
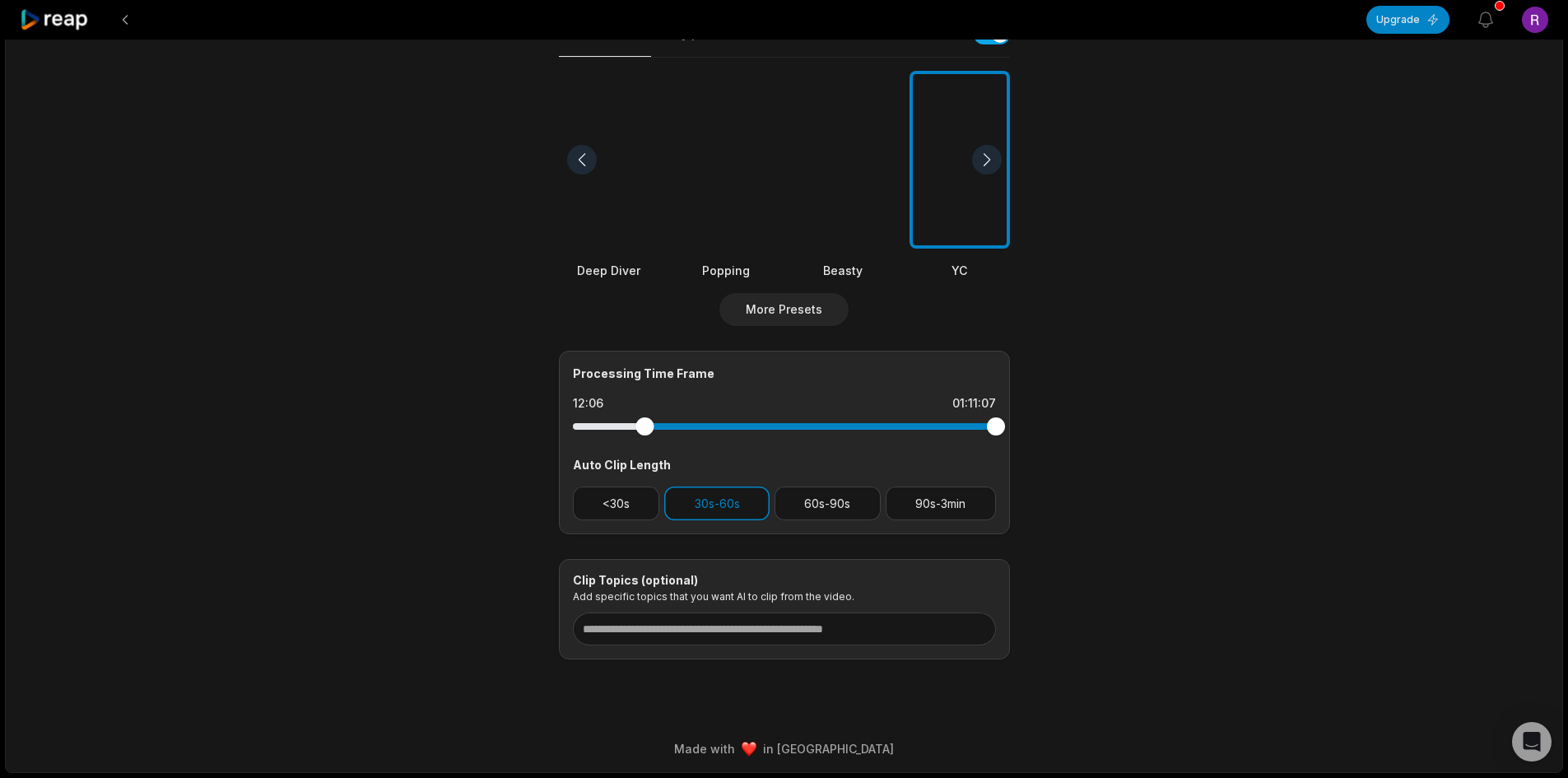
drag, startPoint x: 571, startPoint y: 427, endPoint x: 645, endPoint y: 451, distance: 77.8
click at [645, 451] on div "Processing Time Frame 12:06 01:11:07 Auto Clip Length <30s 30s-60s 60s-90s 90s-…" at bounding box center [784, 442] width 451 height 184
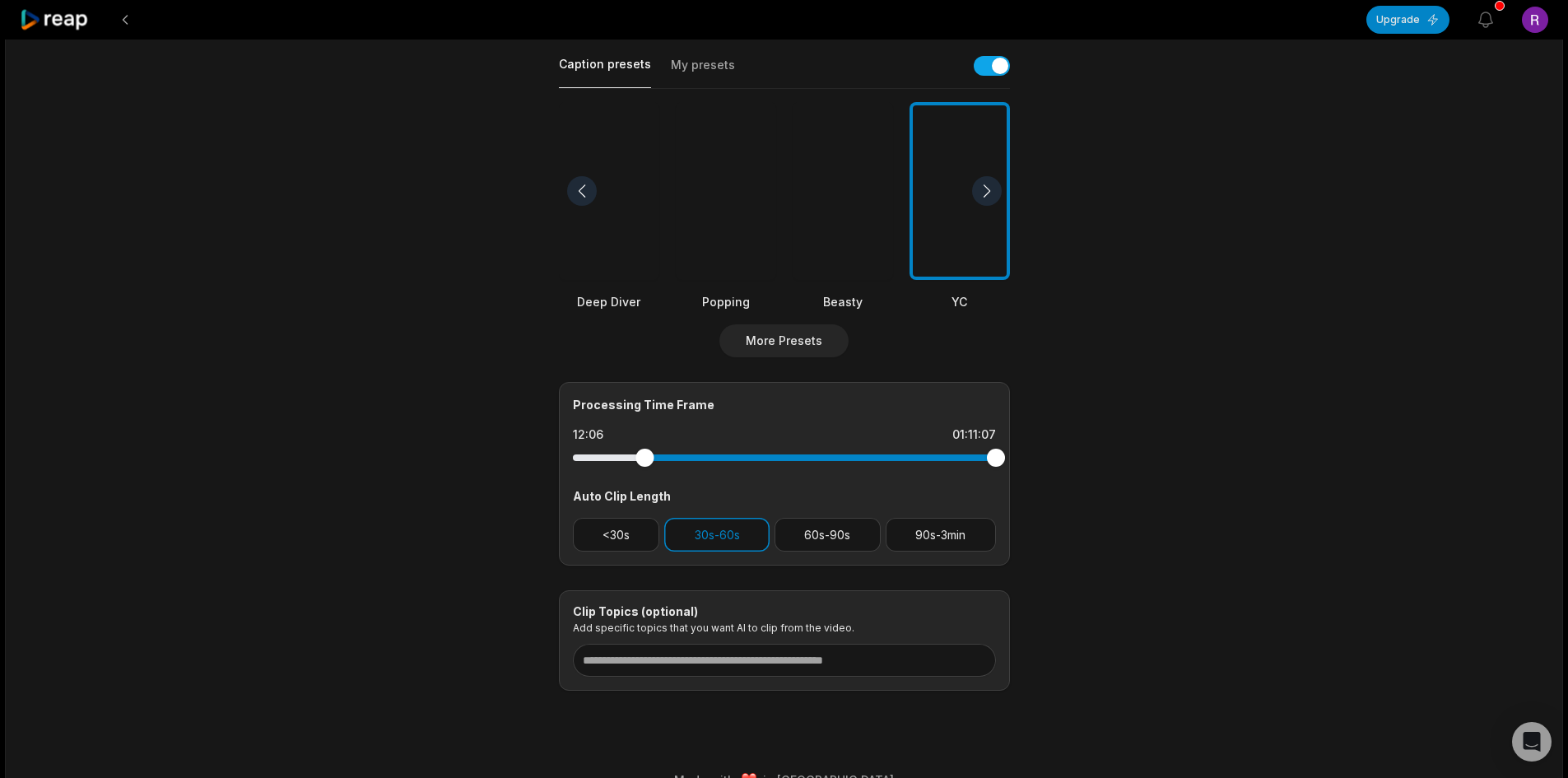
scroll to position [0, 0]
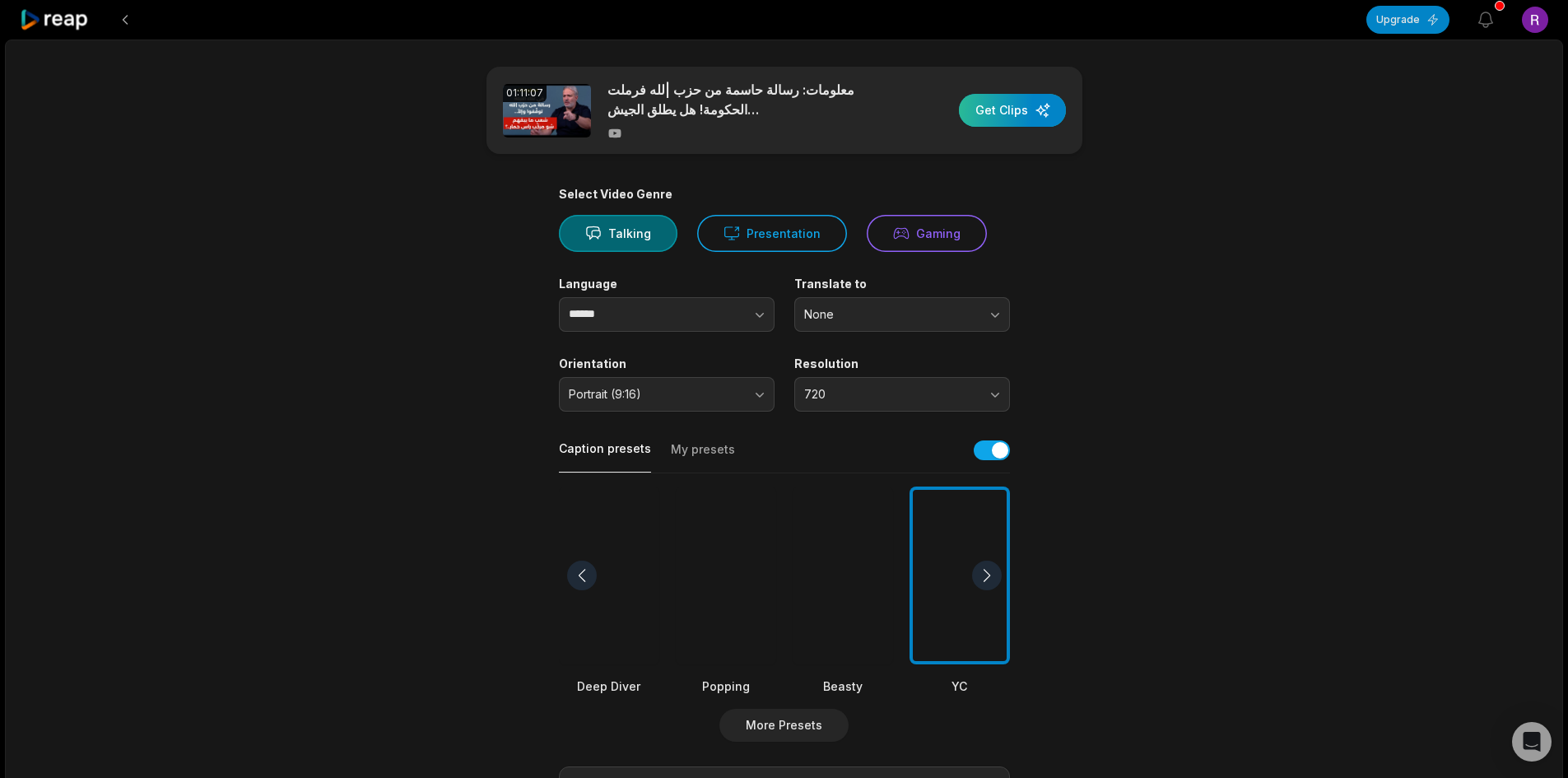
click at [993, 98] on div "button" at bounding box center [1012, 111] width 107 height 33
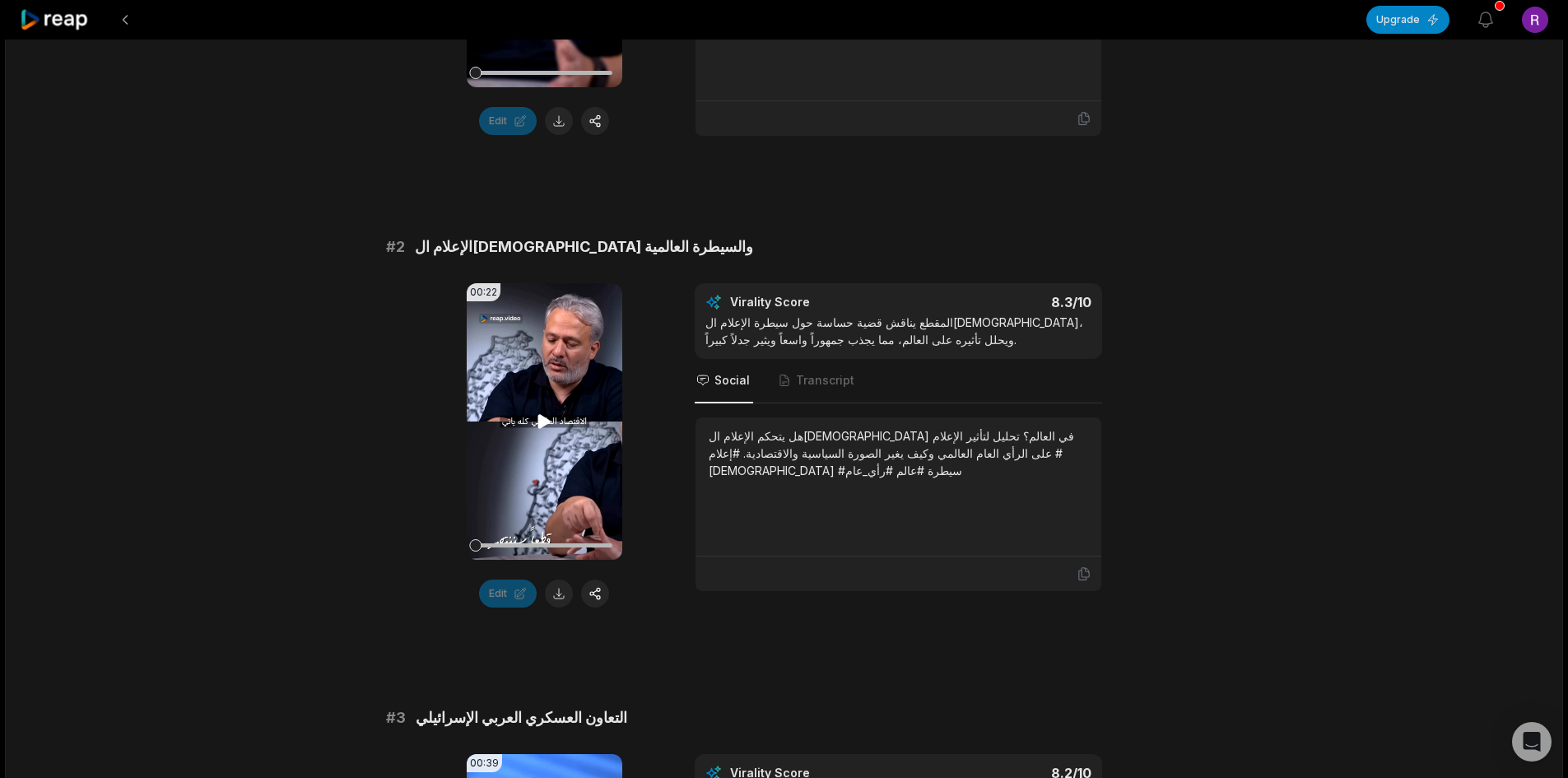
scroll to position [577, 0]
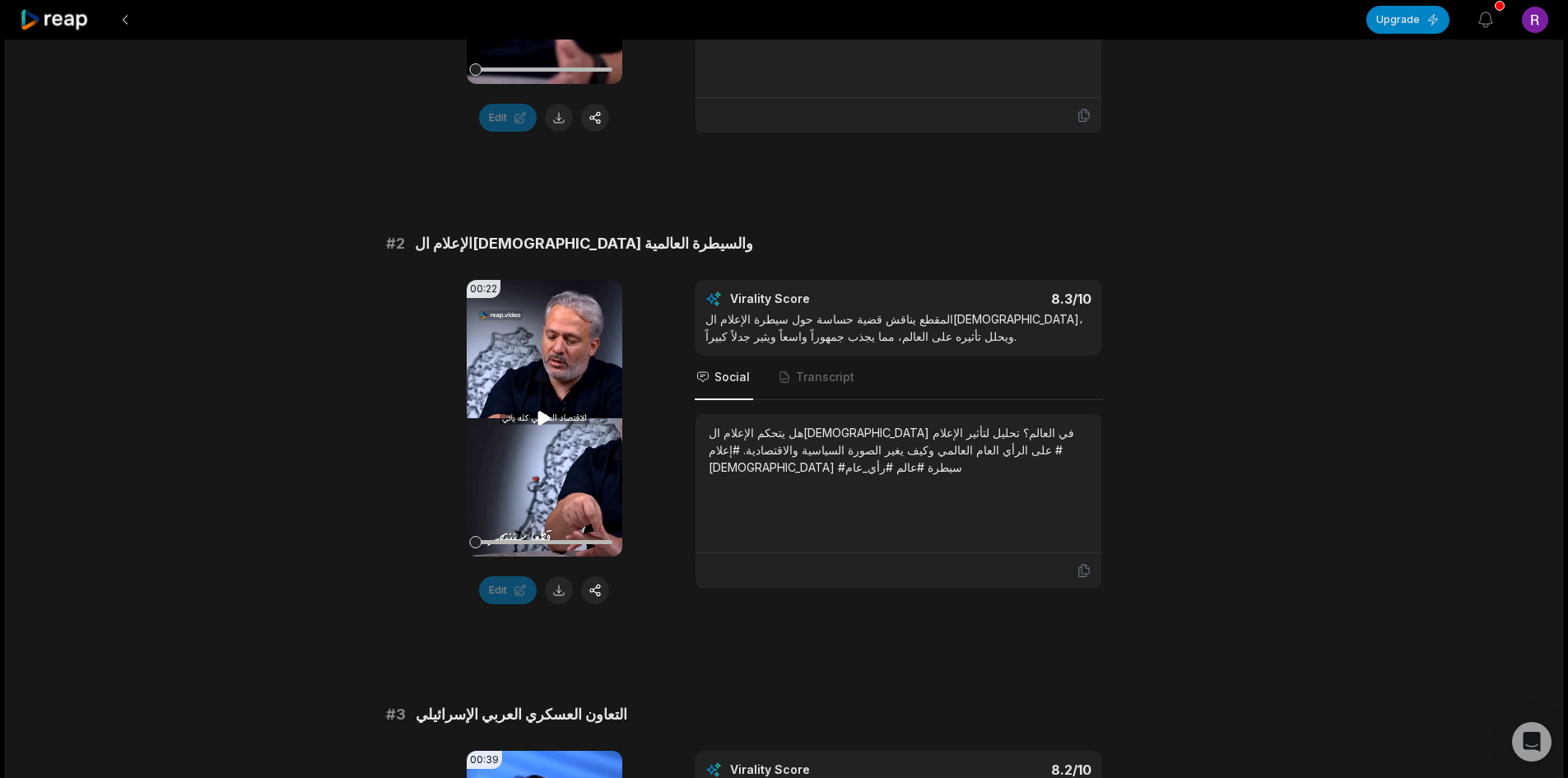
click at [524, 399] on video "Your browser does not support mp4 format." at bounding box center [545, 418] width 155 height 277
click at [545, 421] on icon at bounding box center [544, 418] width 20 height 20
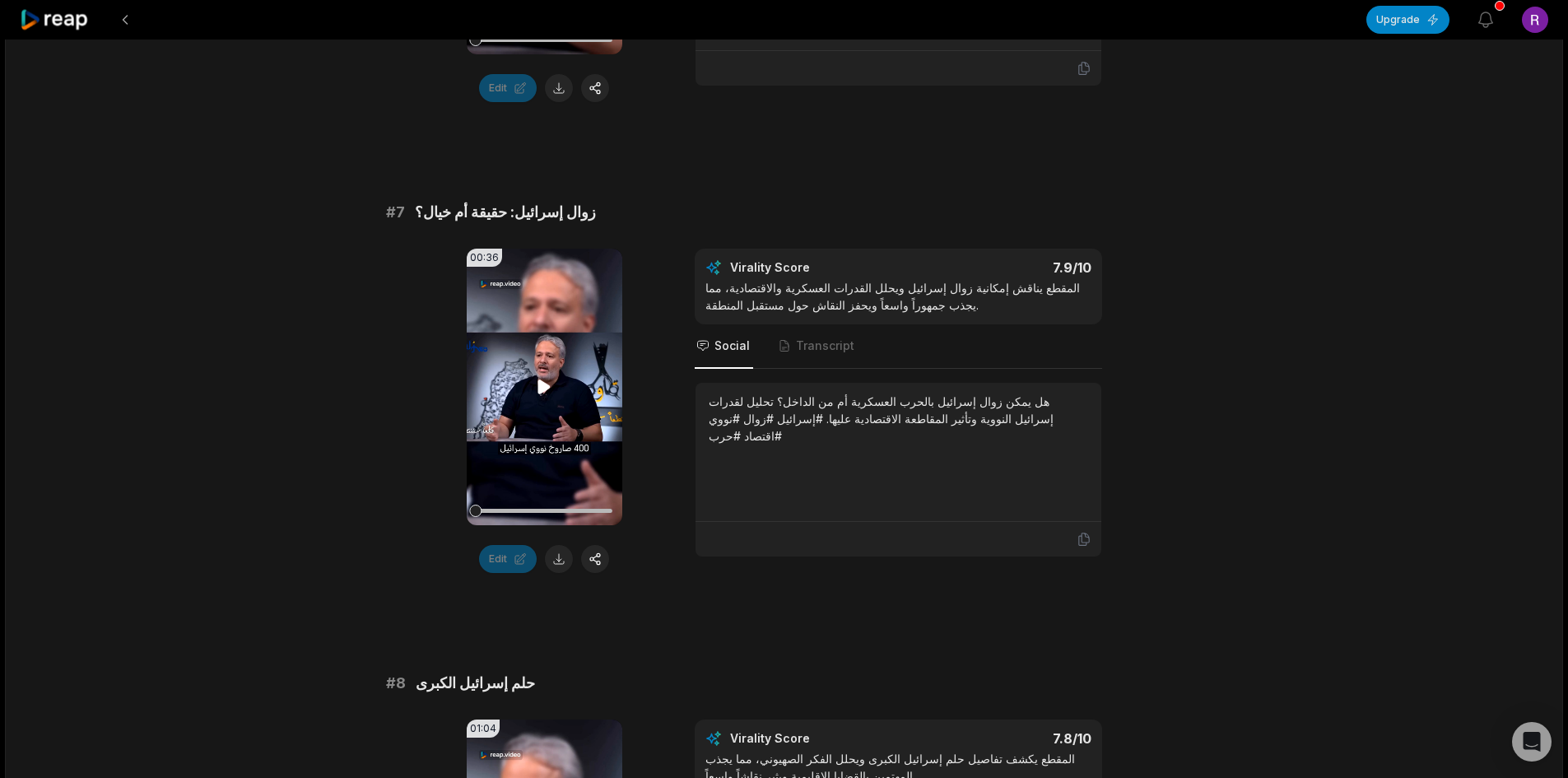
scroll to position [2800, 0]
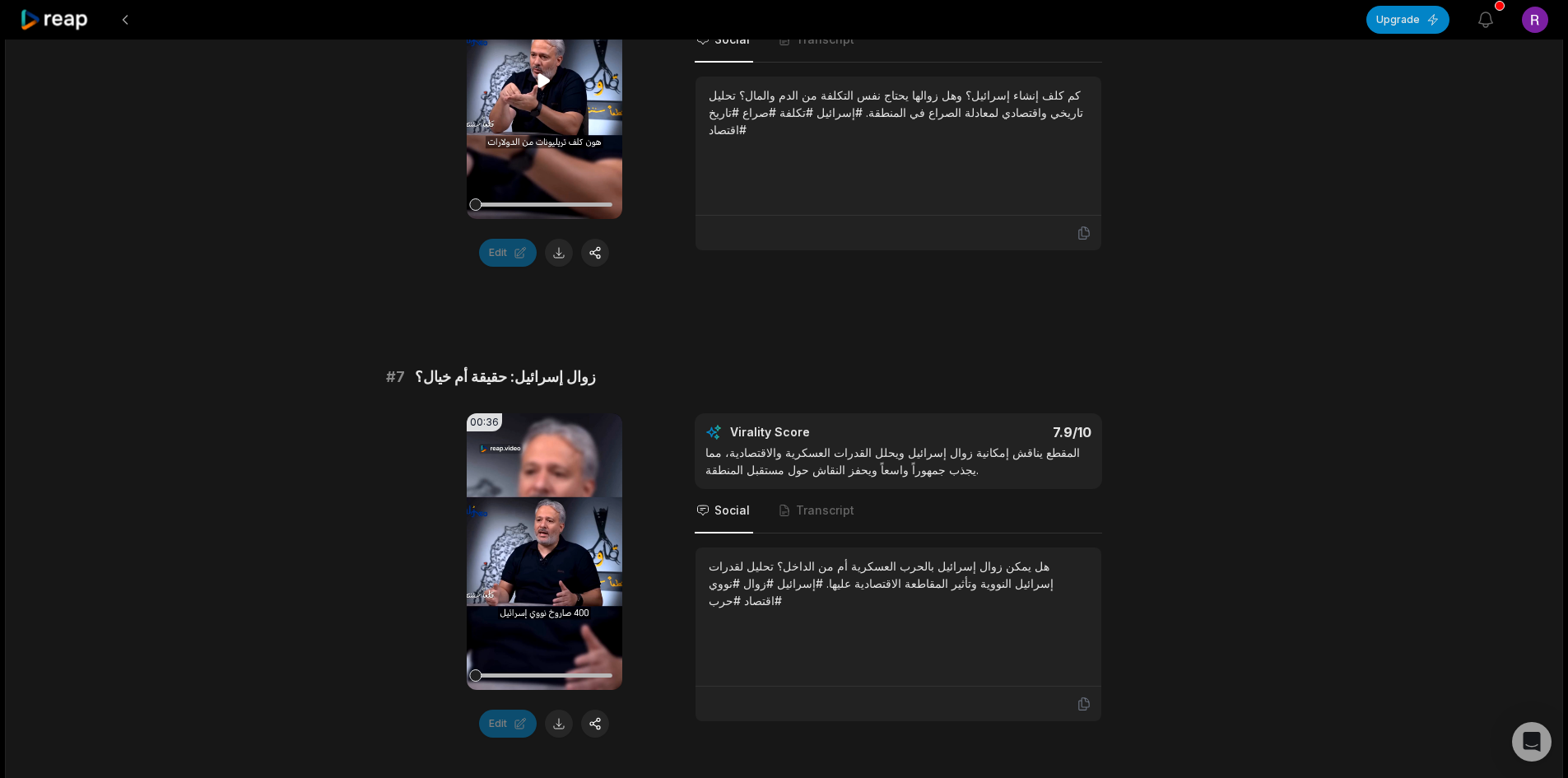
click at [543, 113] on video "Your browser does not support mp4 format." at bounding box center [545, 80] width 155 height 277
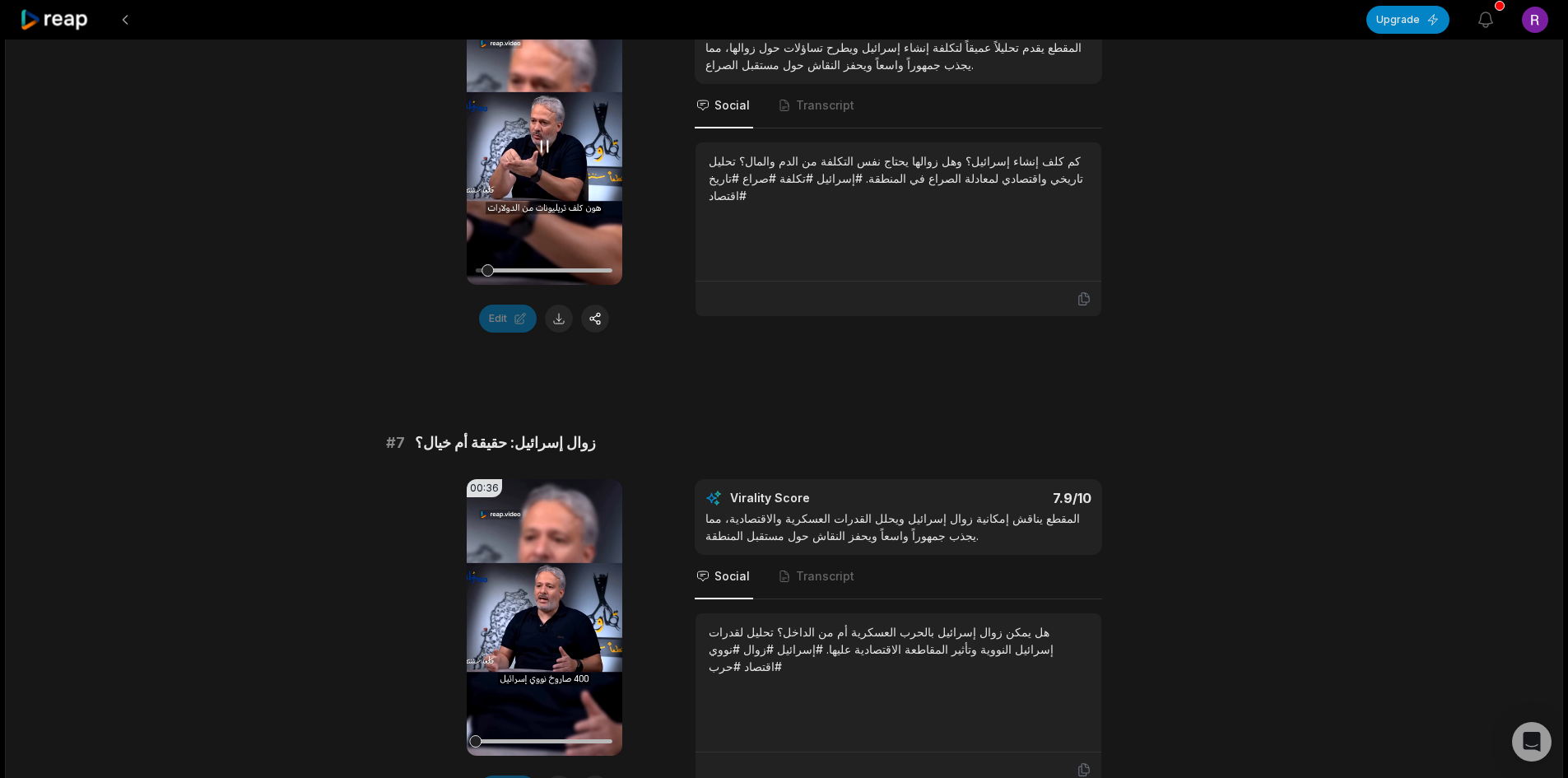
scroll to position [2883, 0]
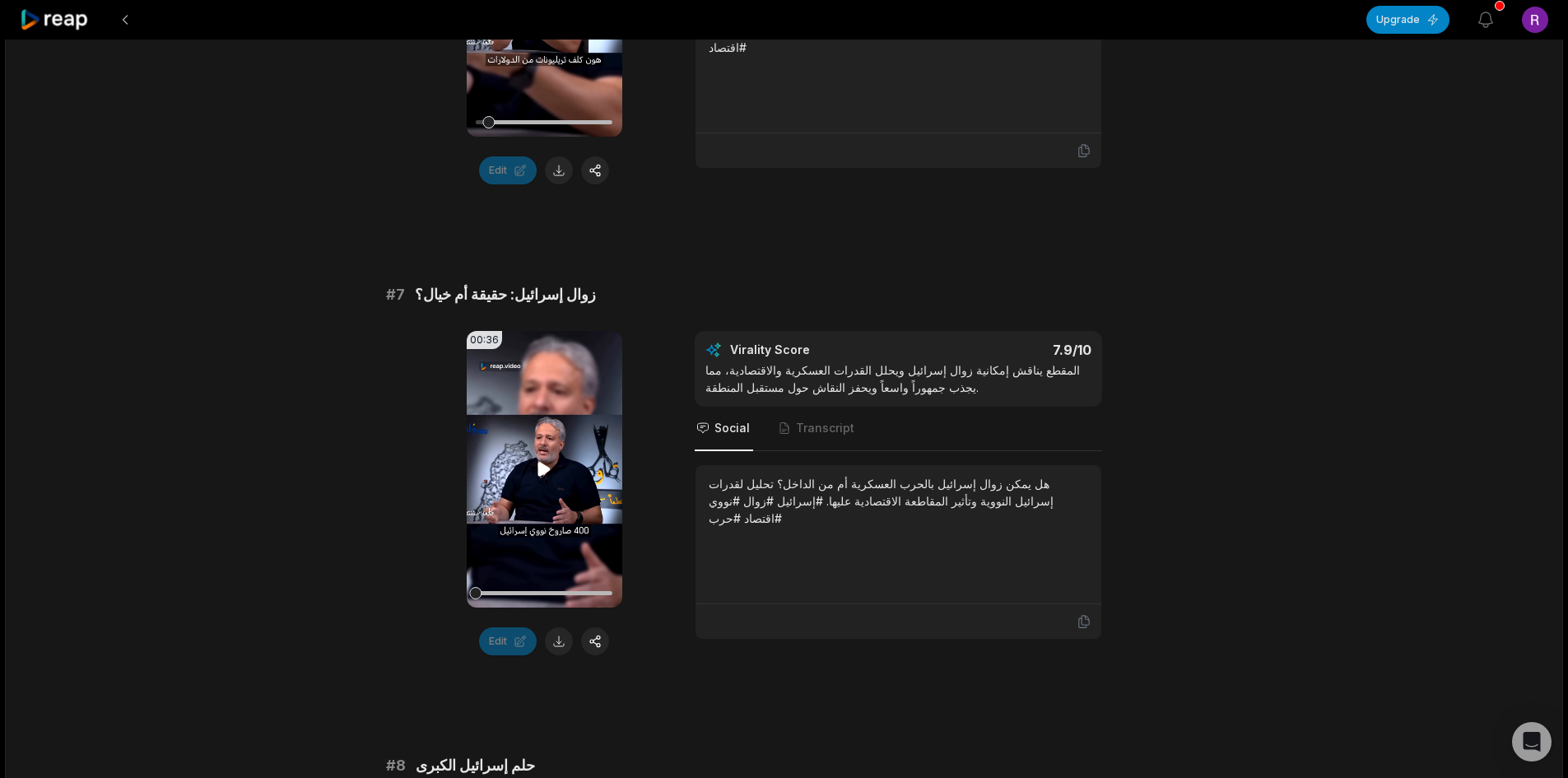
click at [568, 477] on video "Your browser does not support mp4 format." at bounding box center [545, 469] width 155 height 277
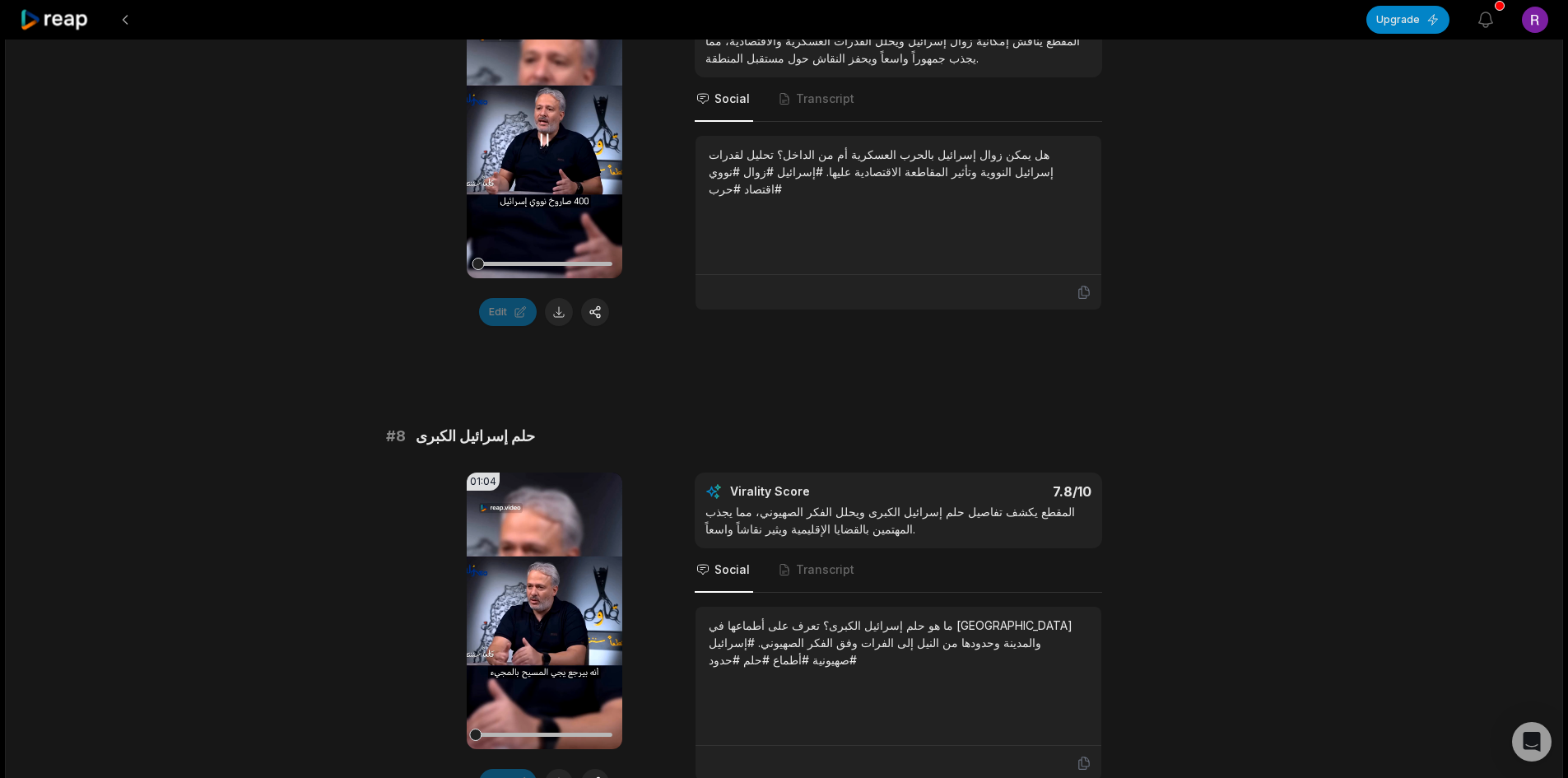
scroll to position [3047, 0]
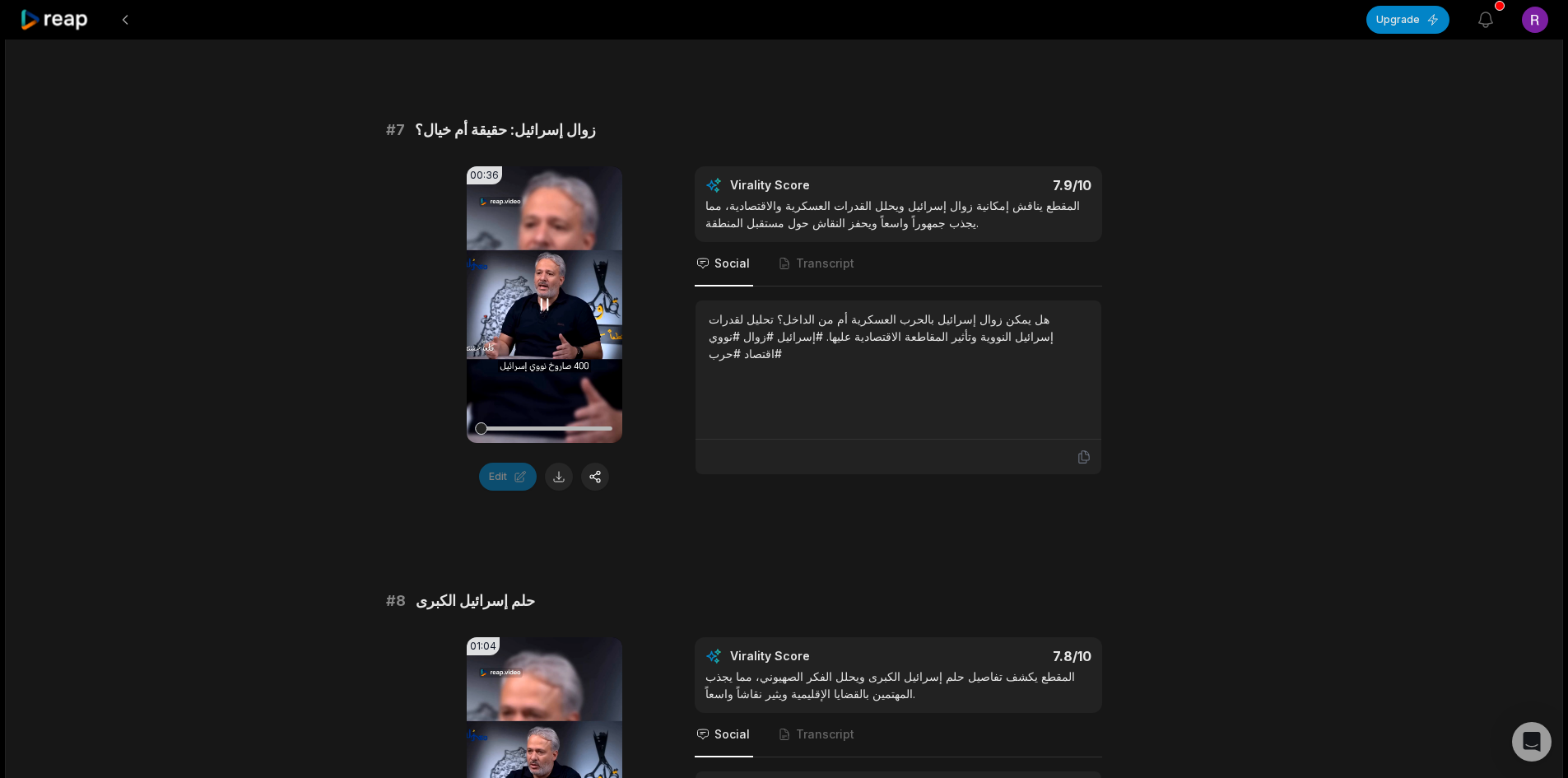
click at [536, 366] on video "Your browser does not support mp4 format." at bounding box center [545, 305] width 155 height 277
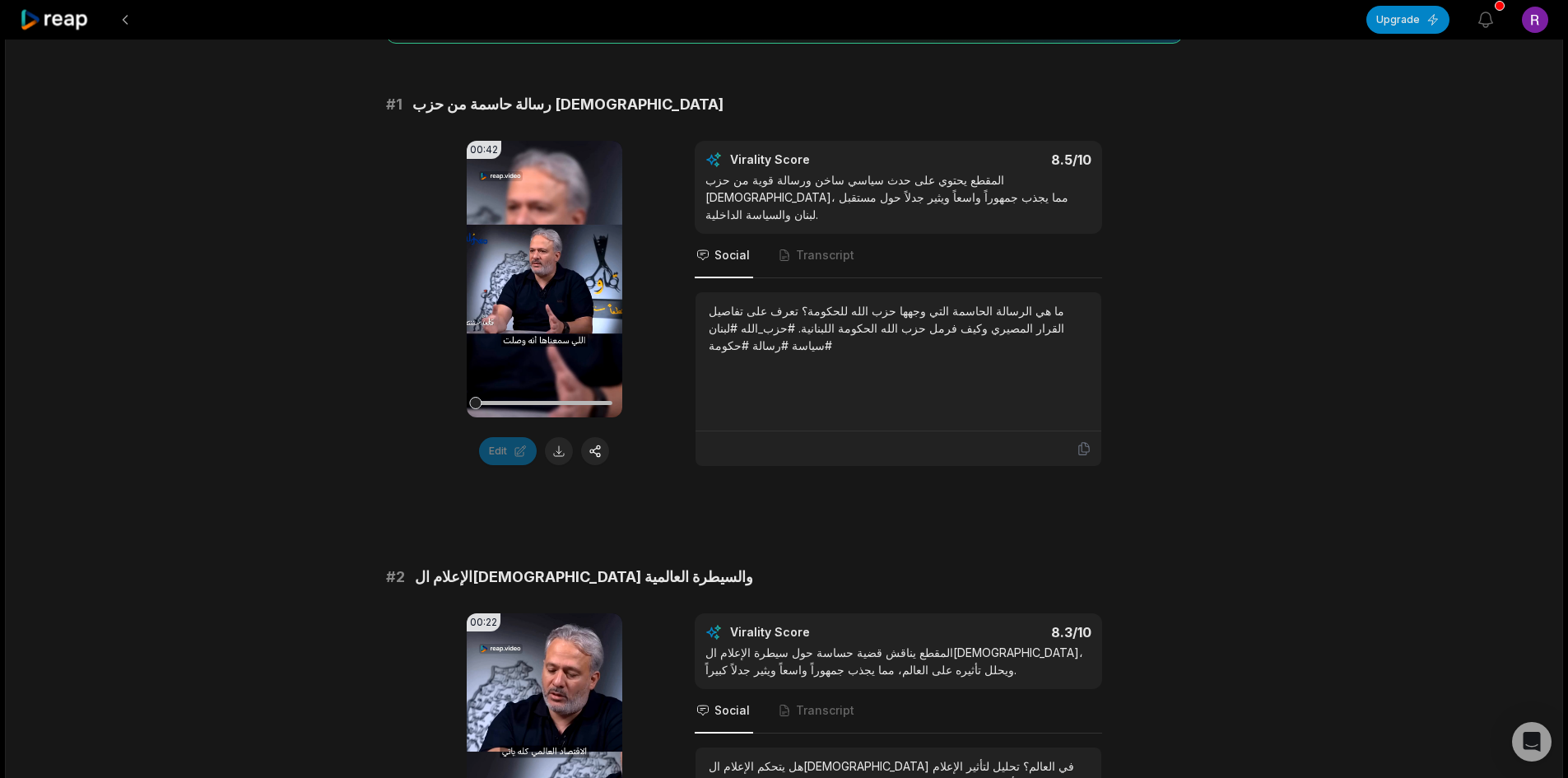
scroll to position [0, 0]
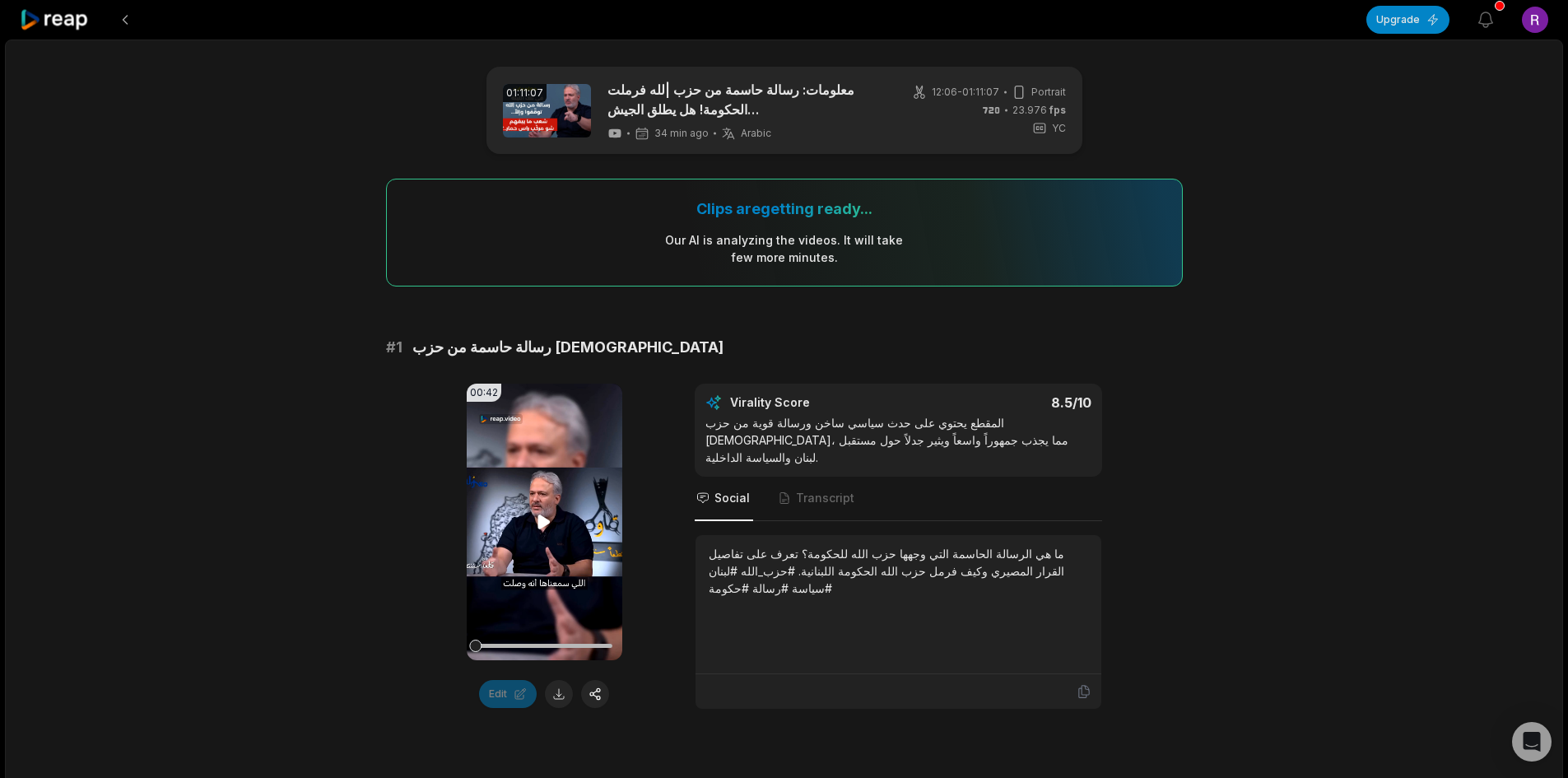
click at [546, 524] on icon at bounding box center [545, 522] width 12 height 14
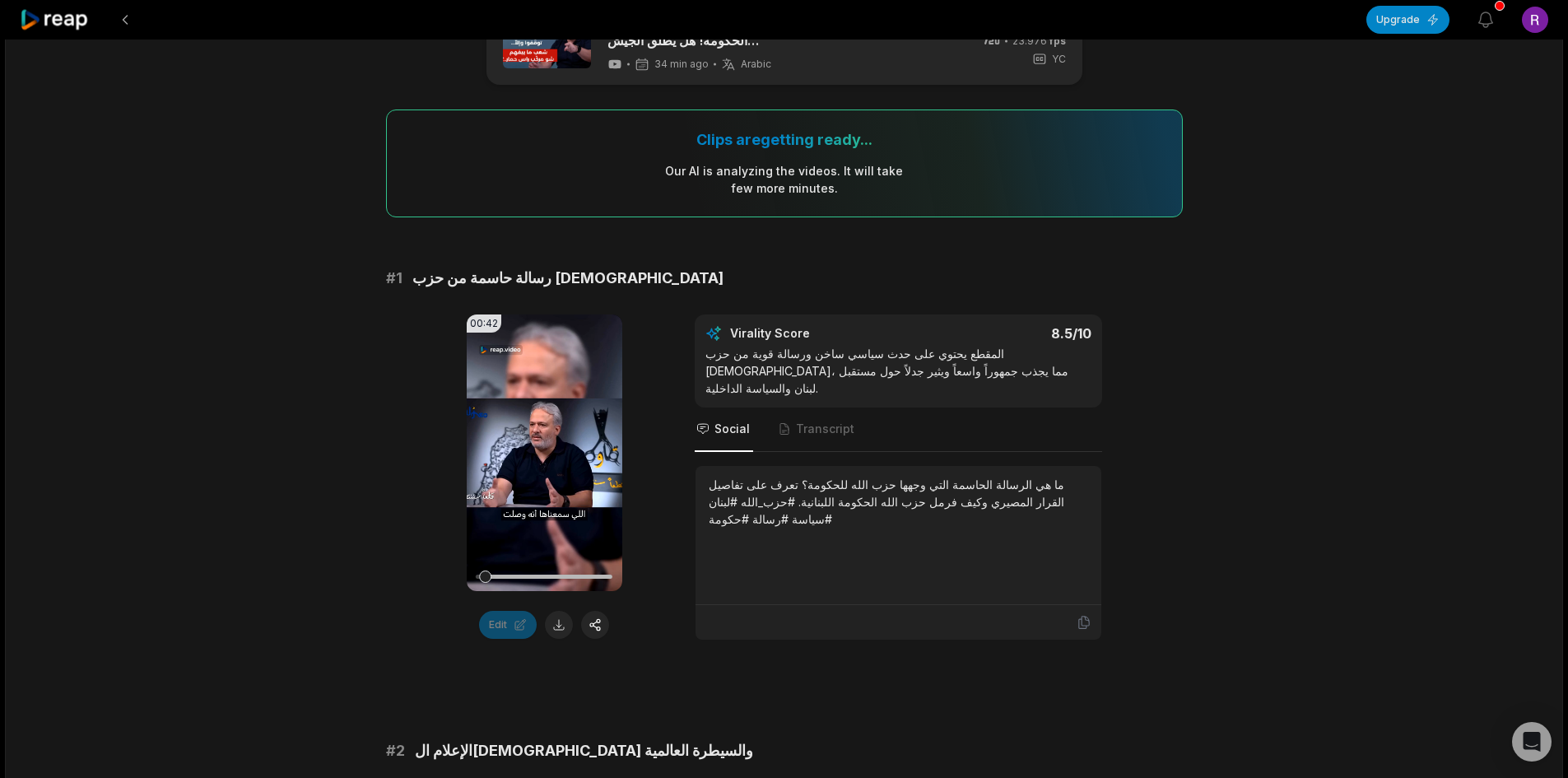
scroll to position [165, 0]
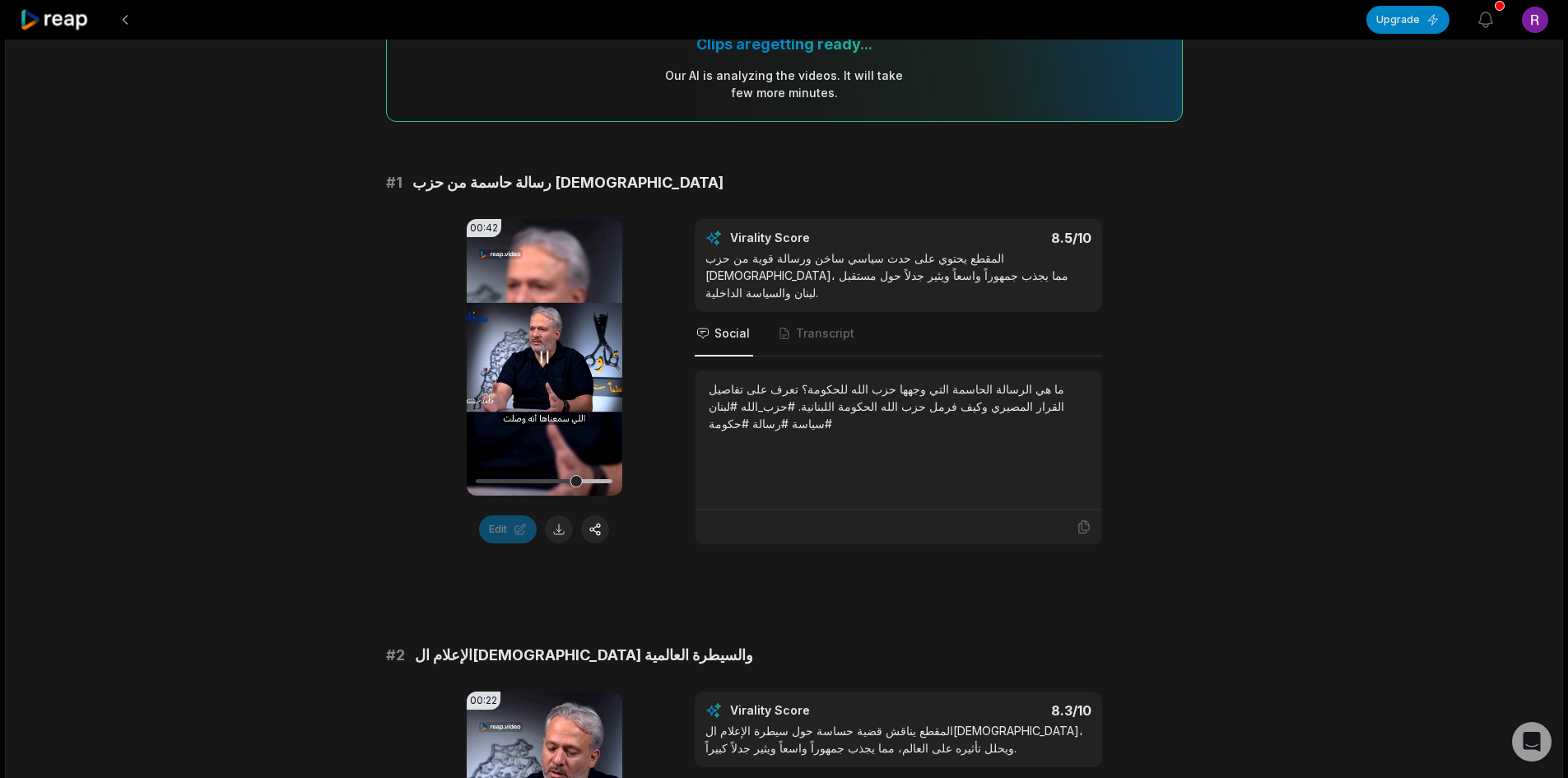
click at [589, 484] on div at bounding box center [544, 481] width 136 height 4
click at [598, 484] on div at bounding box center [544, 481] width 136 height 4
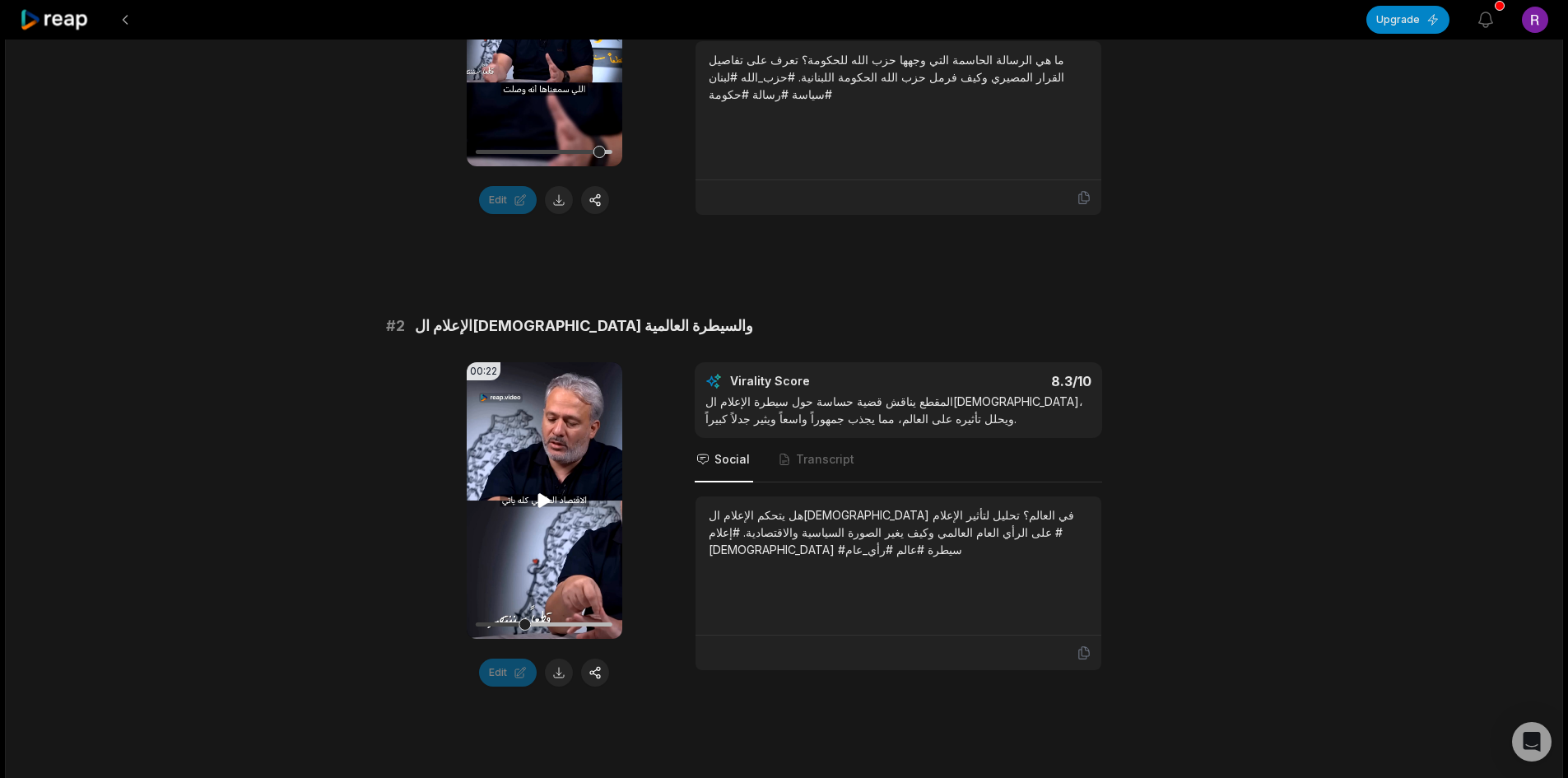
scroll to position [577, 0]
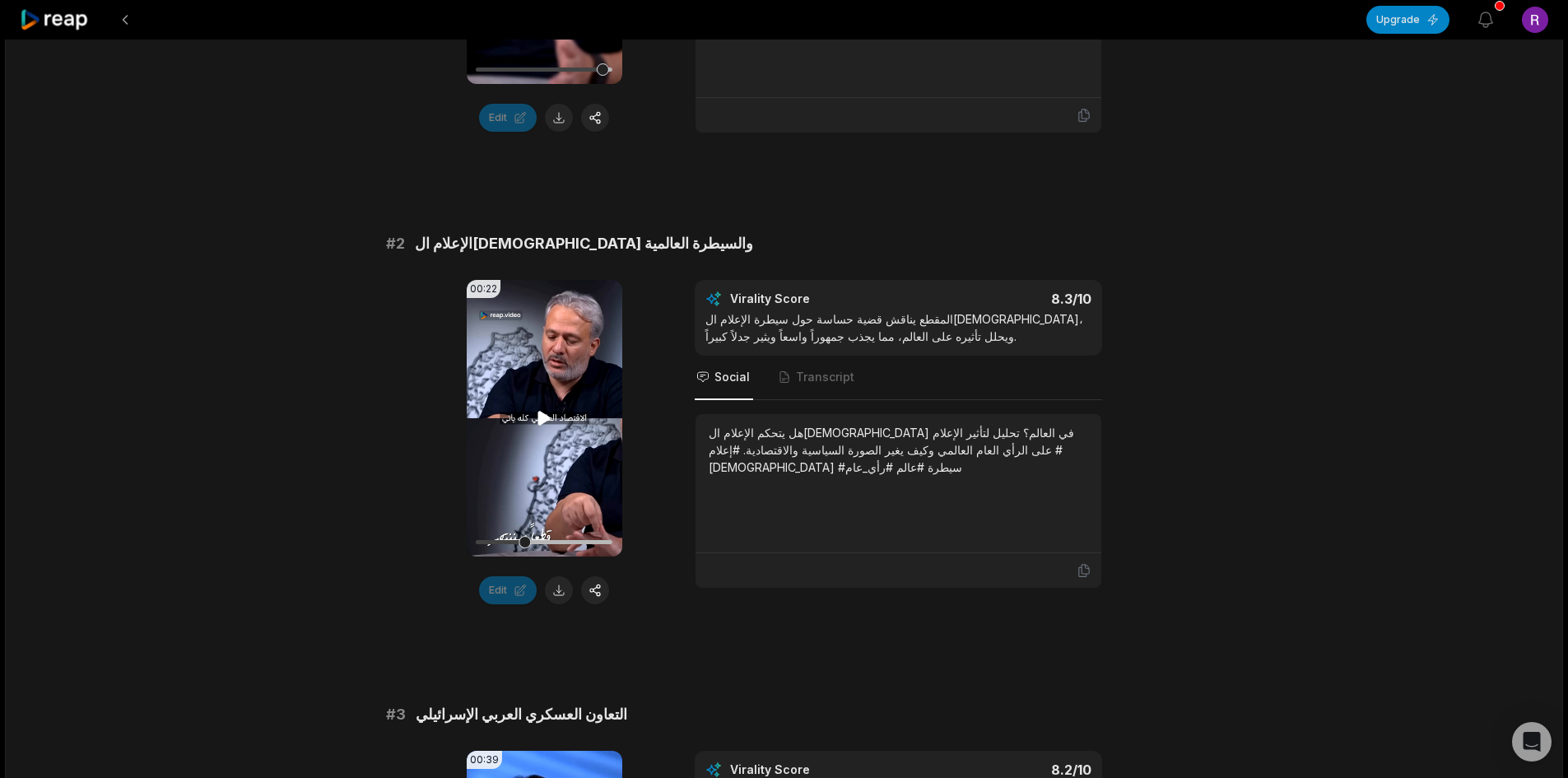
click at [538, 419] on icon at bounding box center [545, 419] width 12 height 14
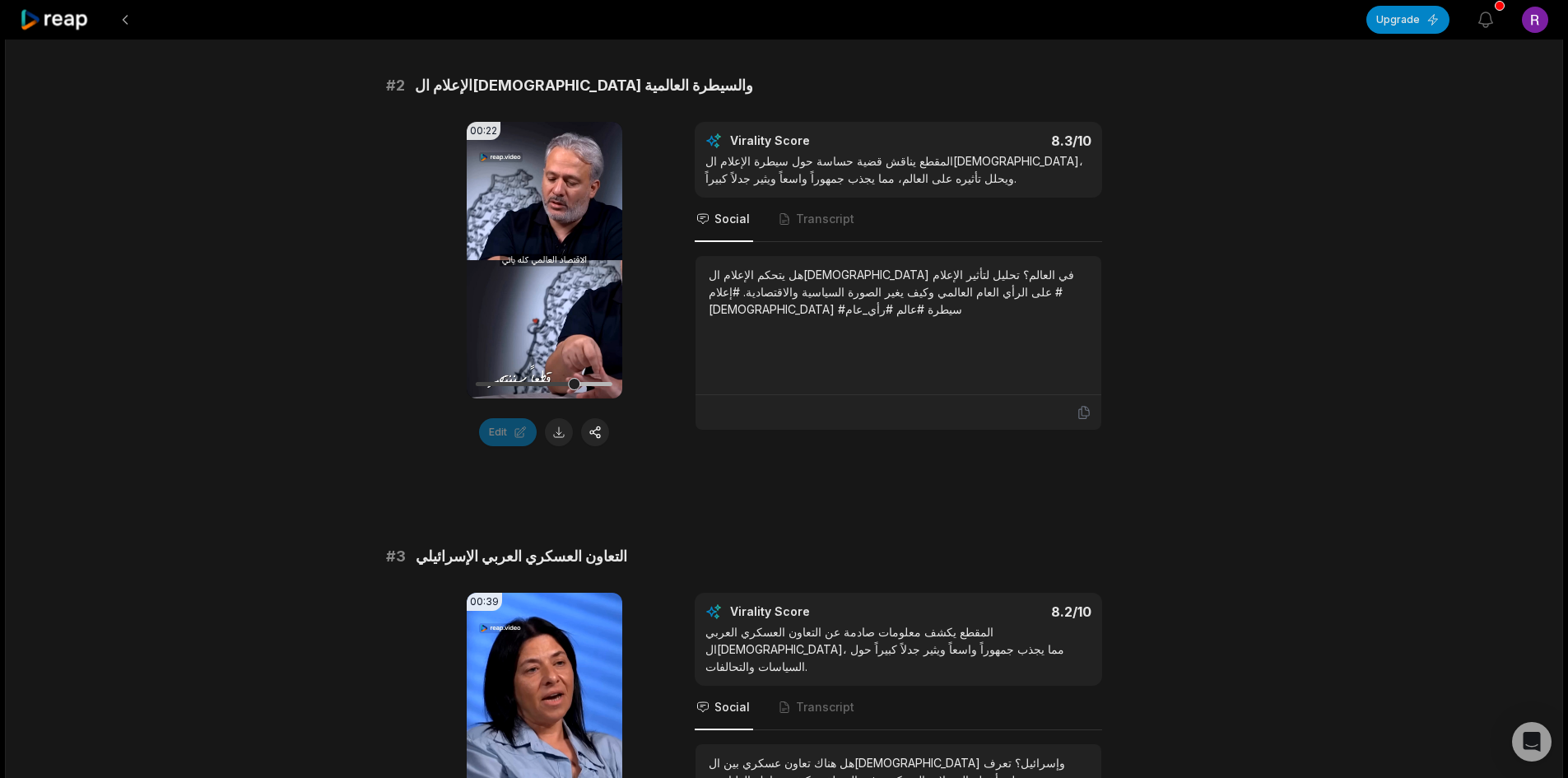
scroll to position [1071, 0]
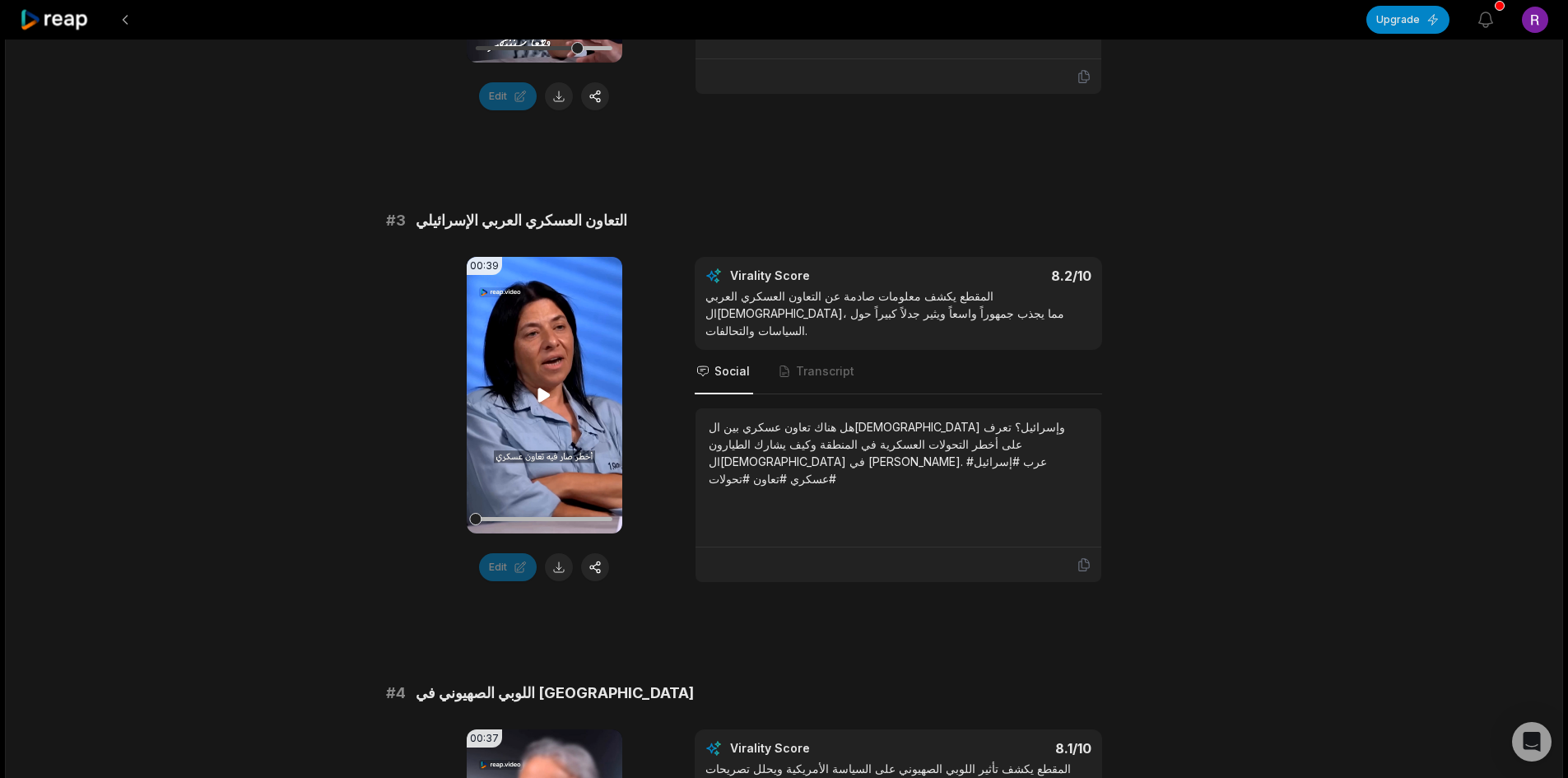
click at [544, 434] on video "Your browser does not support mp4 format." at bounding box center [545, 395] width 155 height 277
click at [539, 521] on div at bounding box center [544, 519] width 136 height 28
click at [589, 522] on div at bounding box center [544, 519] width 136 height 28
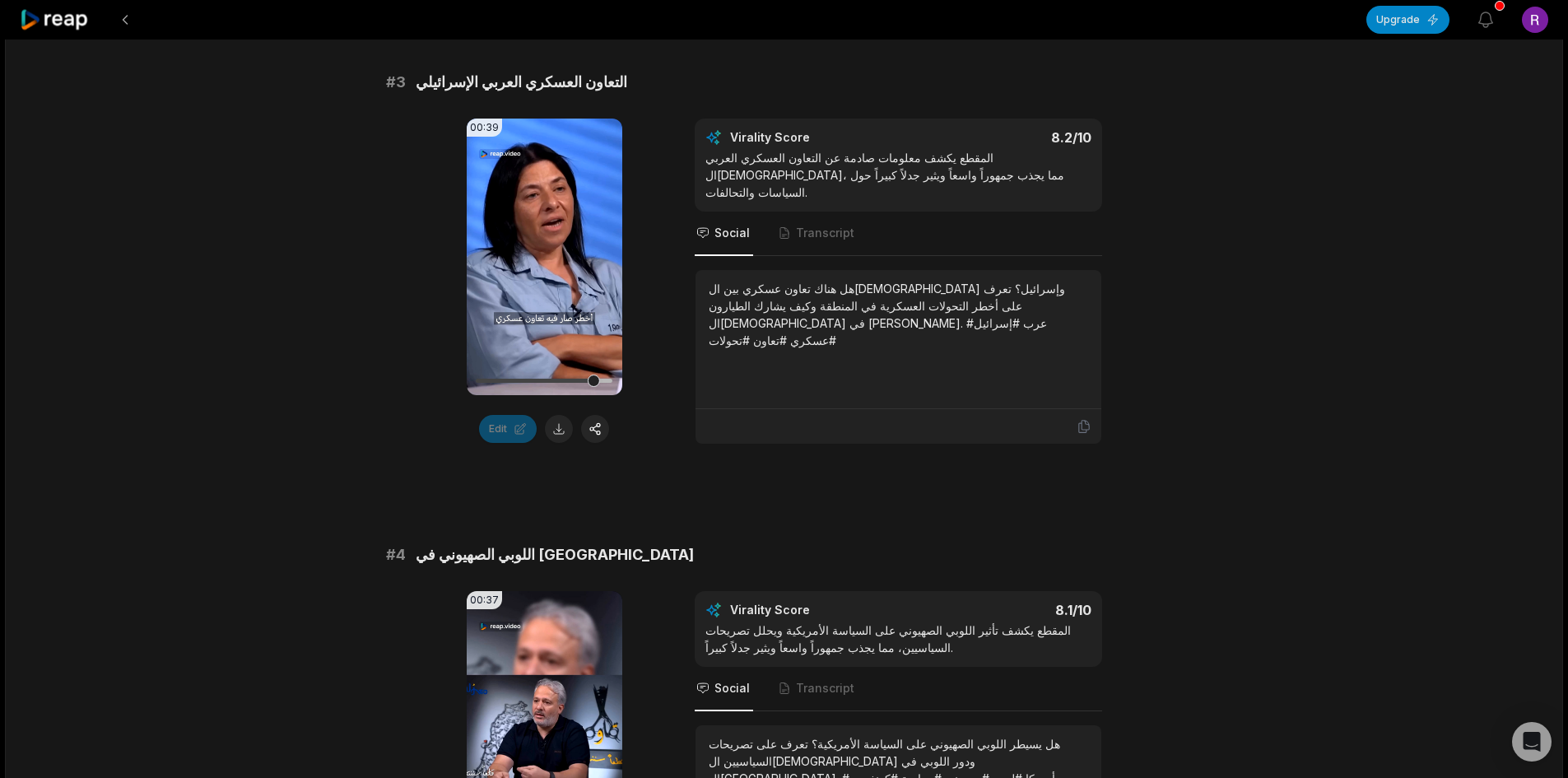
scroll to position [1483, 0]
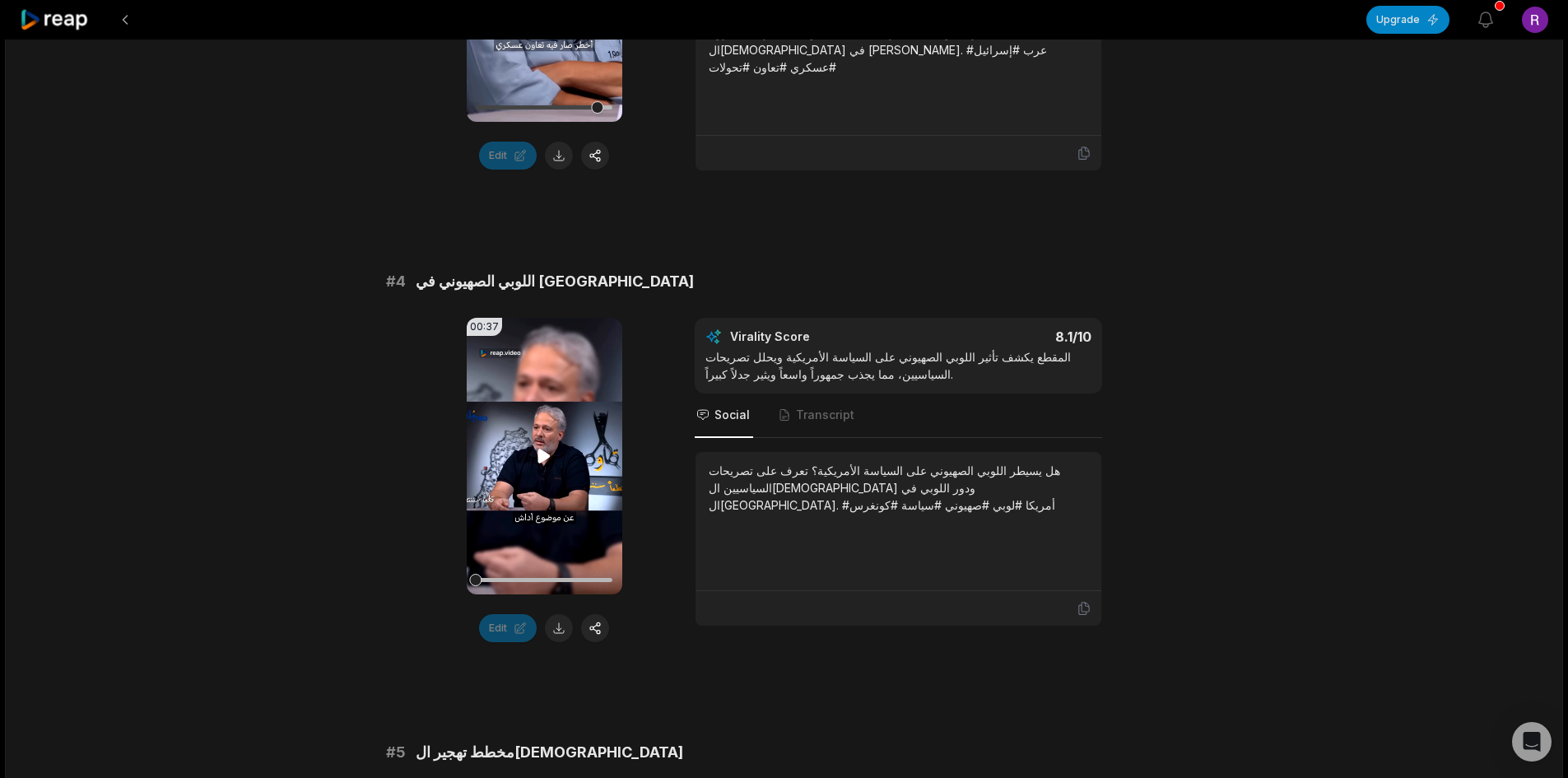
click at [567, 495] on video "Your browser does not support mp4 format." at bounding box center [545, 456] width 155 height 277
click at [516, 573] on div at bounding box center [544, 579] width 136 height 28
click at [583, 510] on video "Your browser does not support mp4 format." at bounding box center [545, 456] width 155 height 277
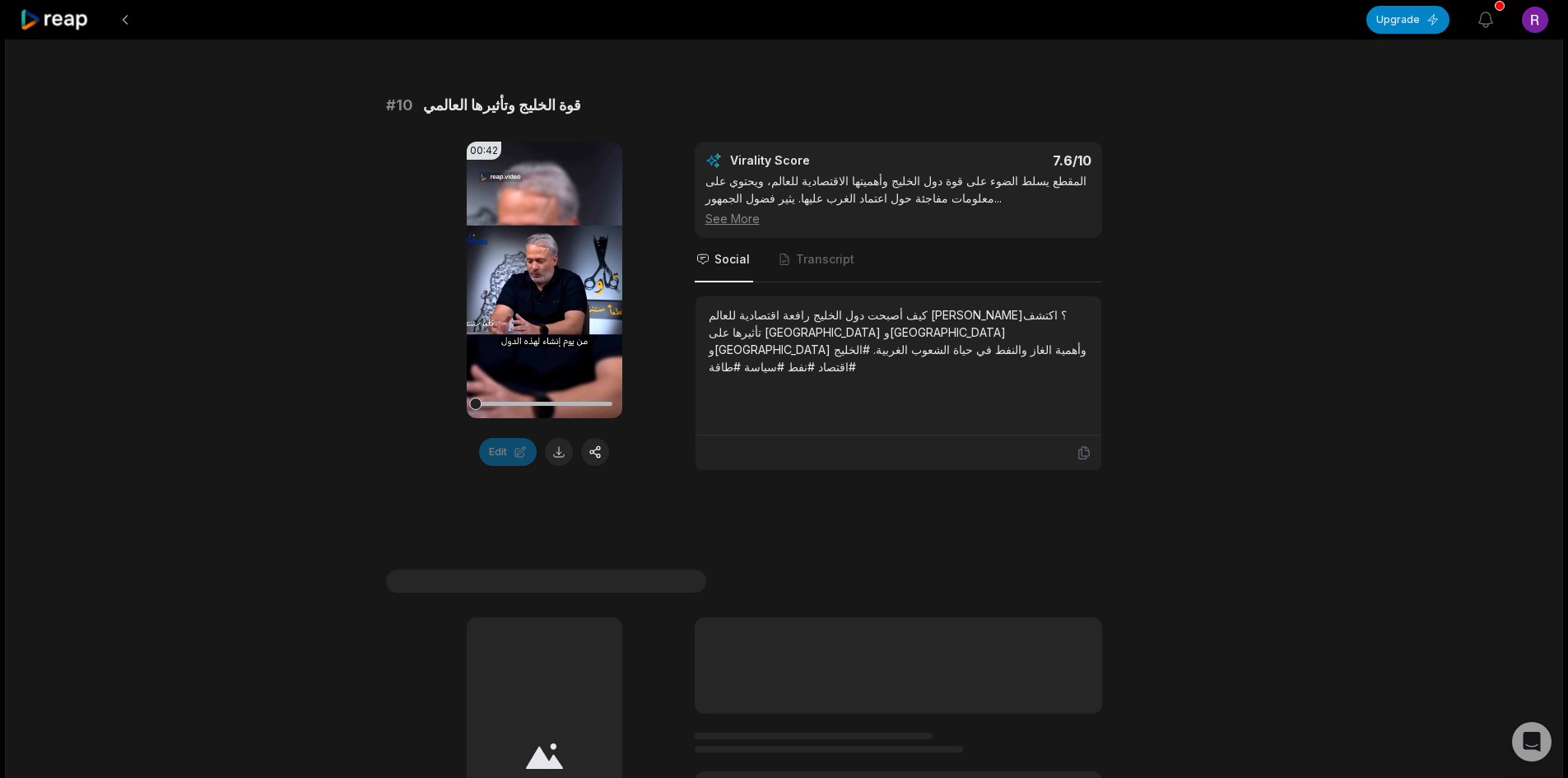
scroll to position [4404, 0]
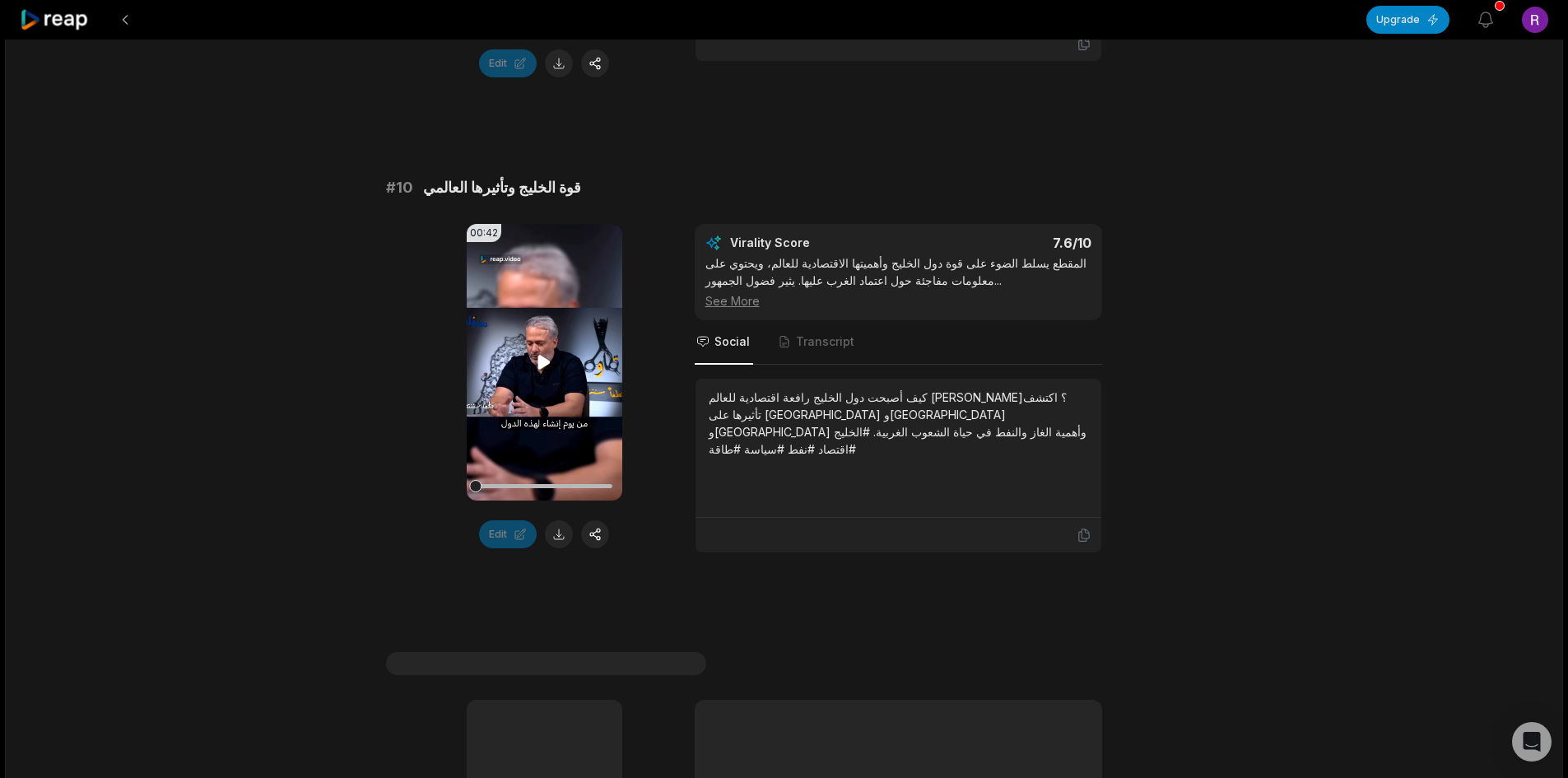
click at [527, 395] on video "Your browser does not support mp4 format." at bounding box center [545, 362] width 155 height 277
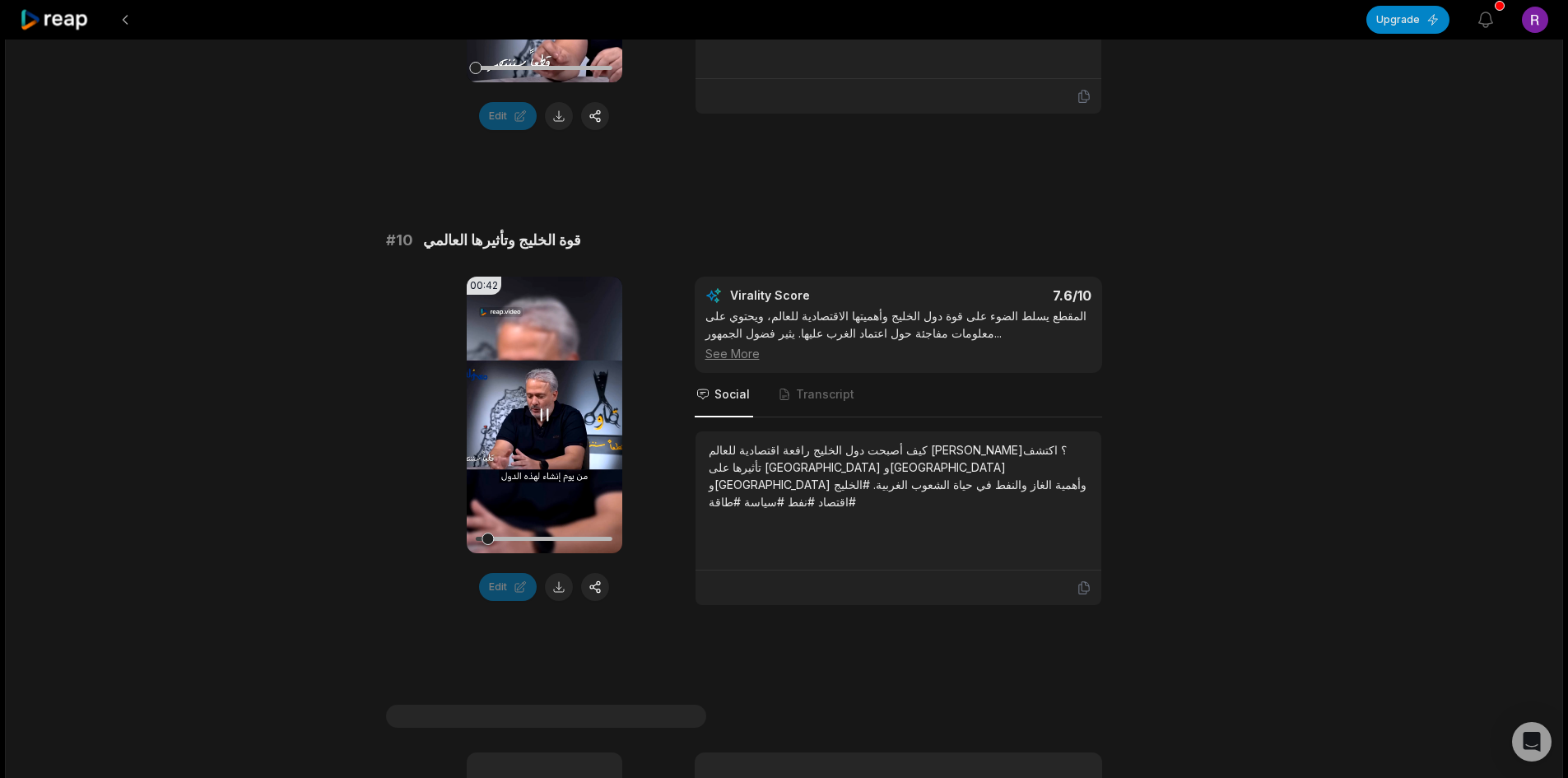
scroll to position [4321, 0]
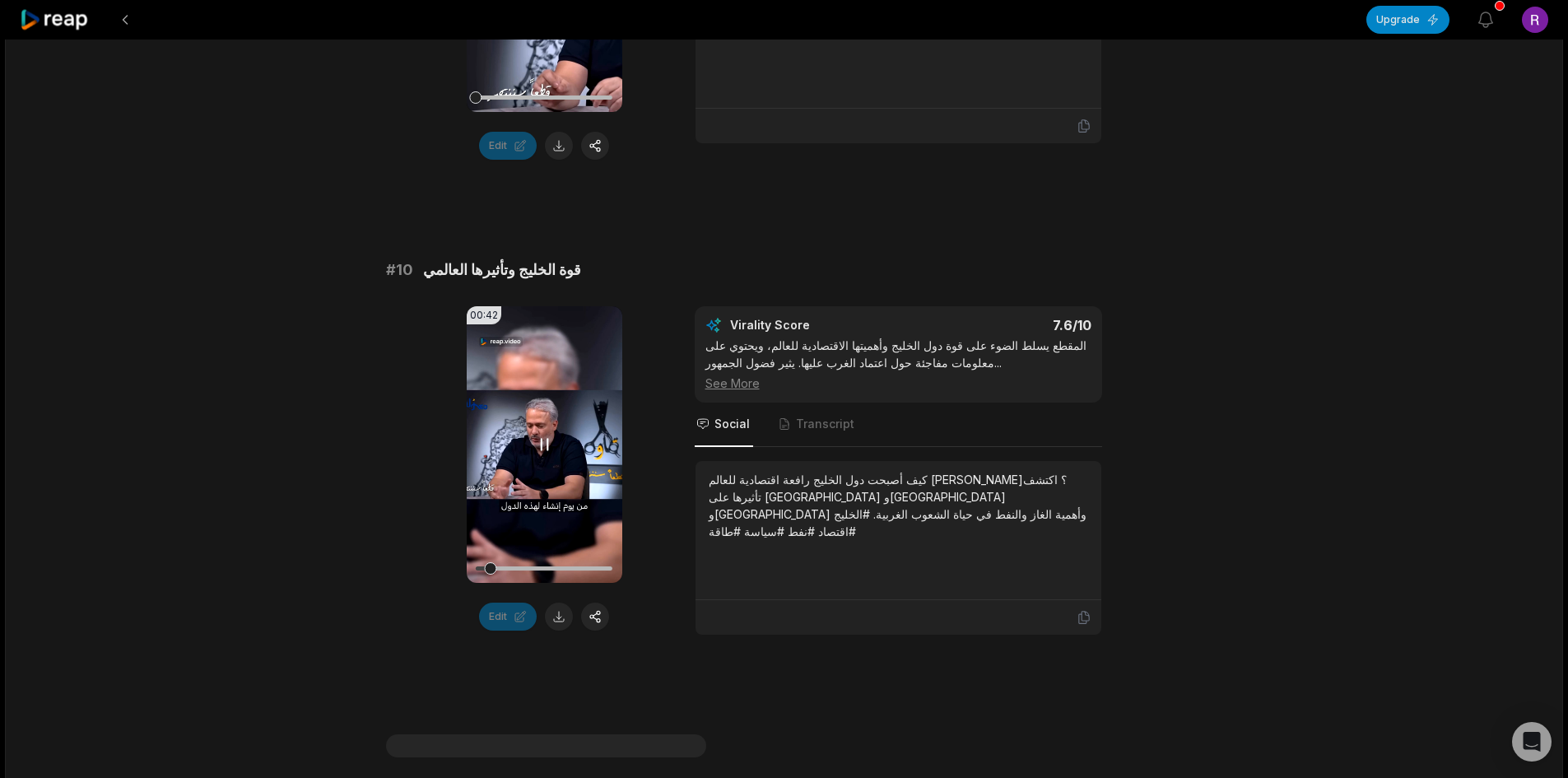
click at [549, 445] on icon at bounding box center [544, 445] width 20 height 20
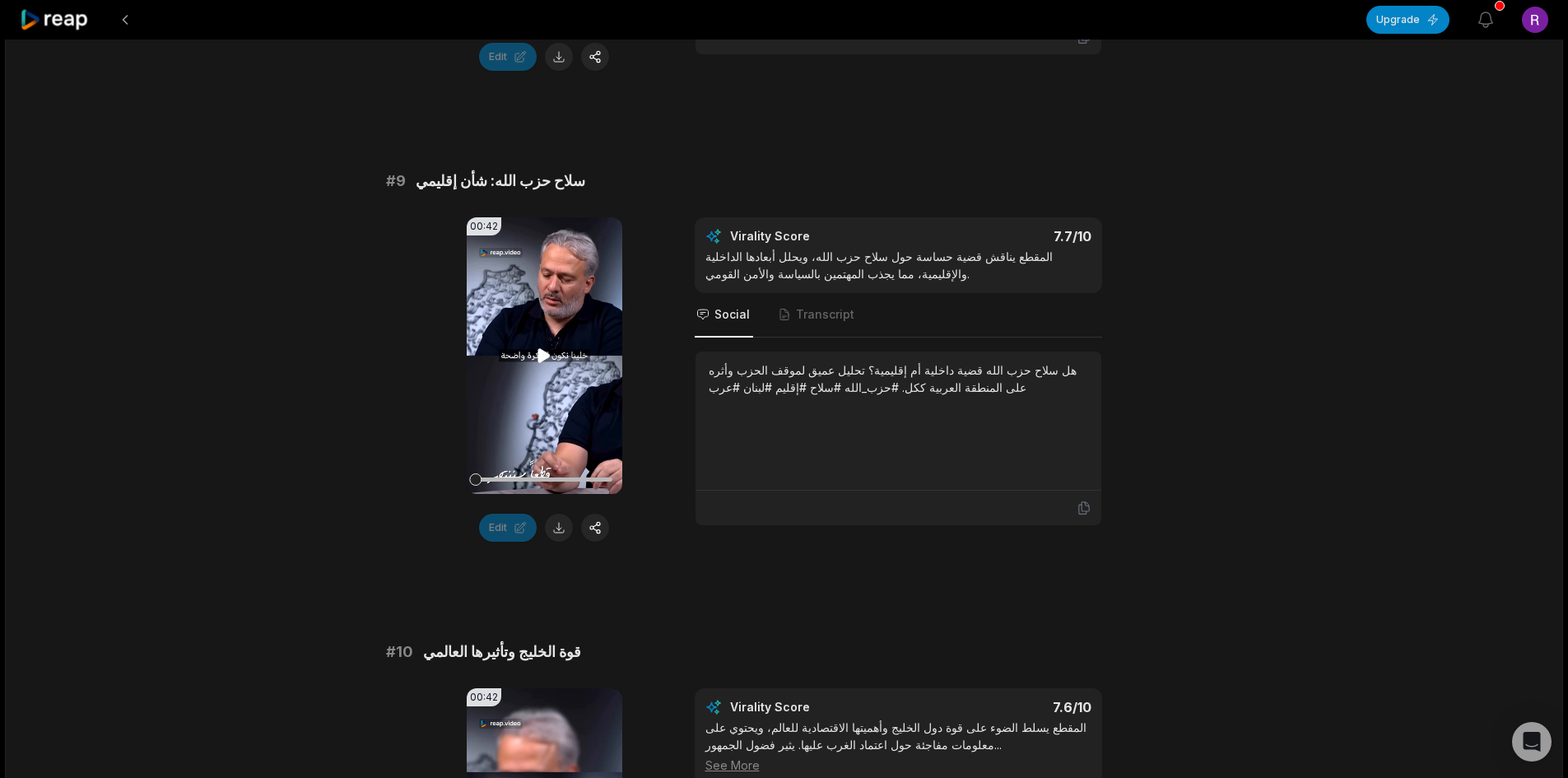
scroll to position [3909, 0]
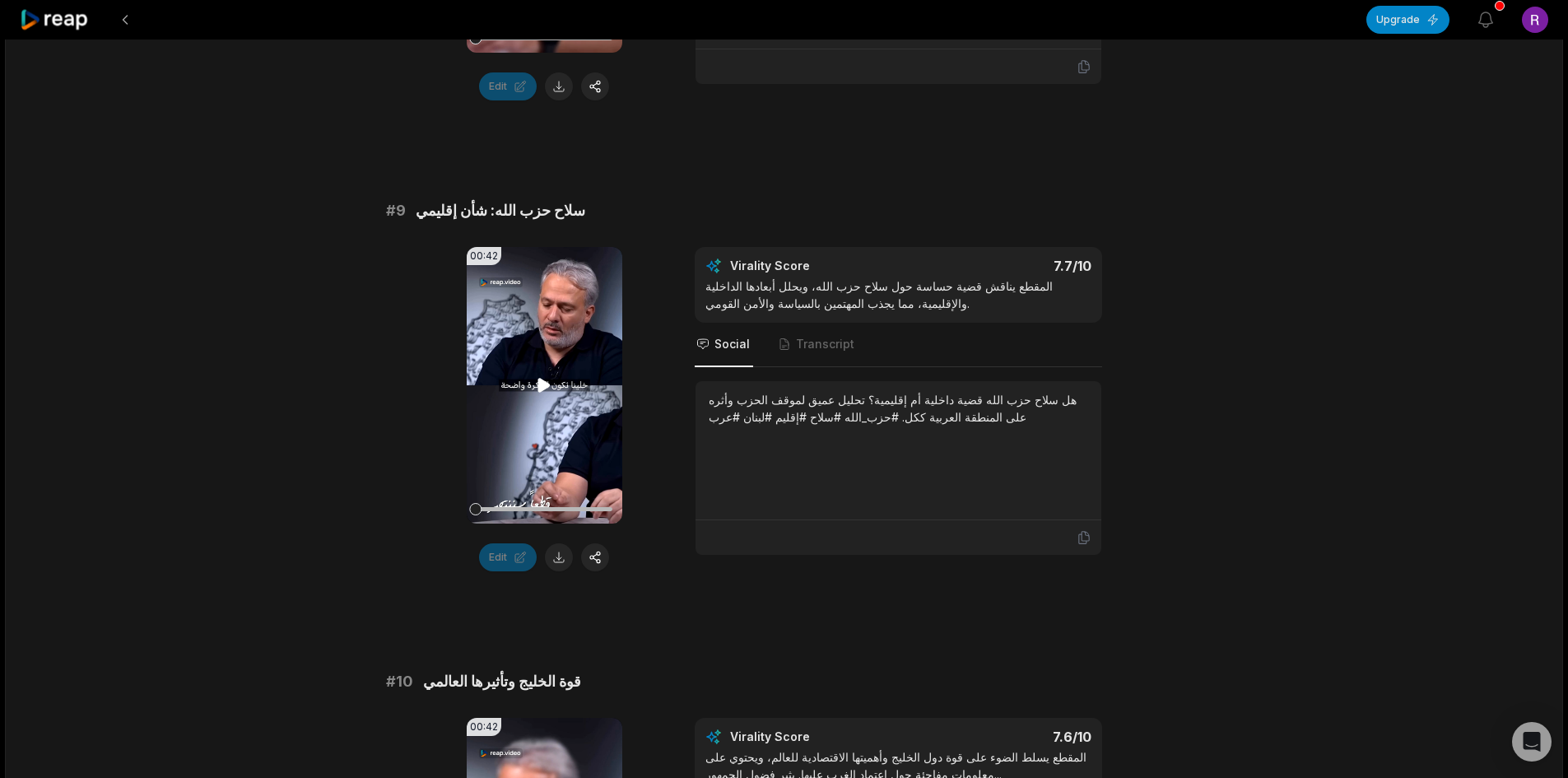
click at [564, 347] on video "Your browser does not support mp4 format." at bounding box center [545, 385] width 155 height 277
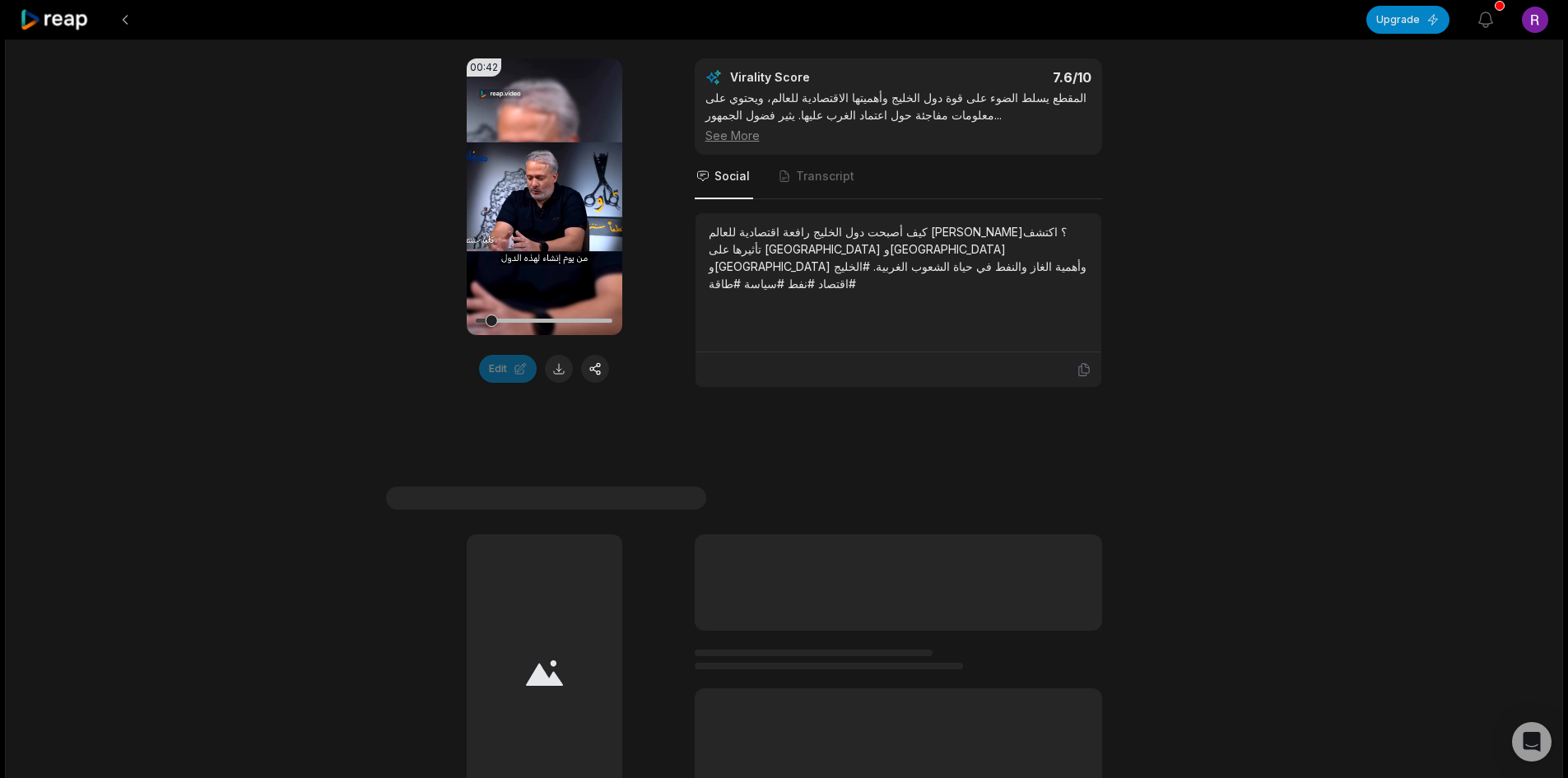
scroll to position [4568, 0]
